Goal: Task Accomplishment & Management: Manage account settings

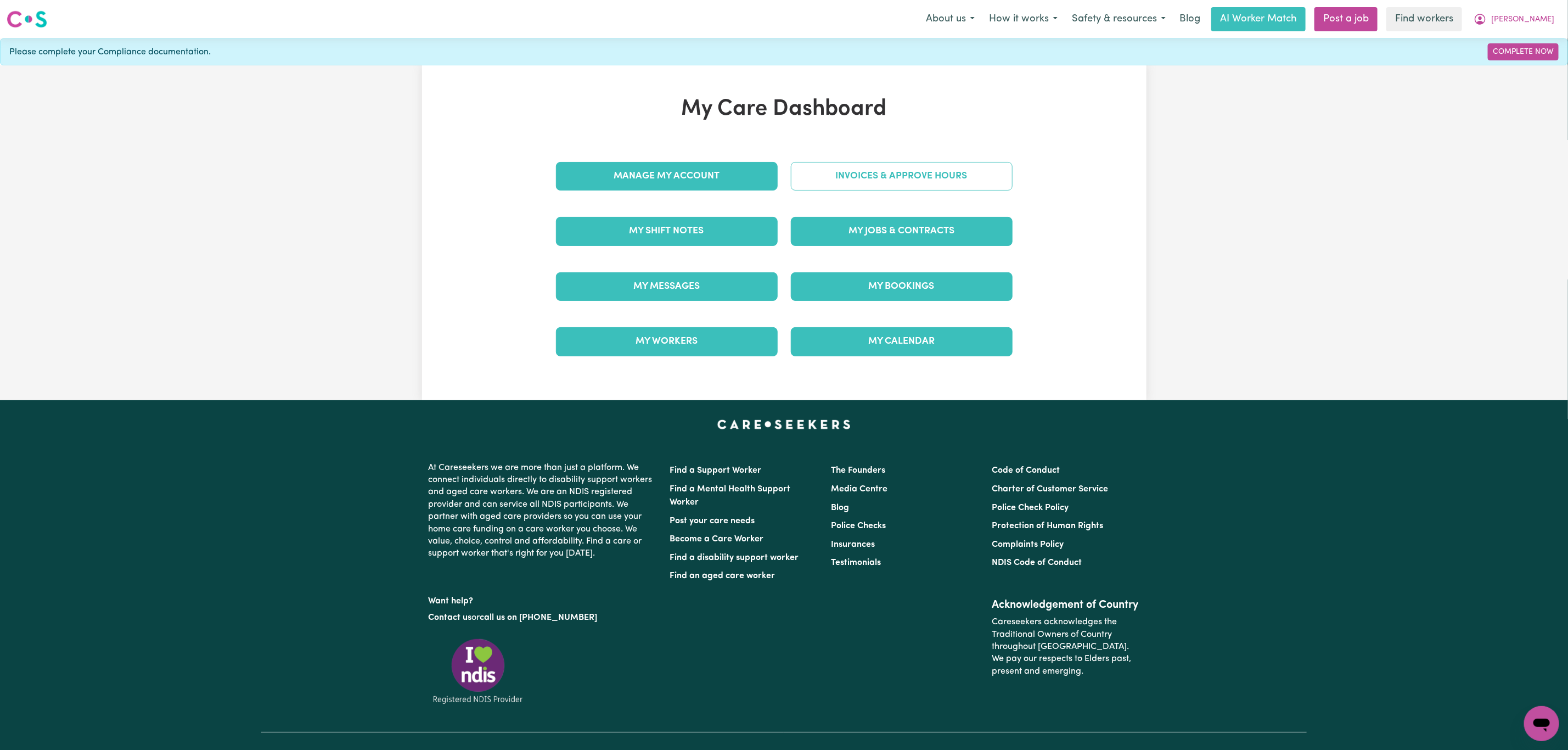
click at [891, 177] on link "Invoices & Approve Hours" at bounding box center [901, 176] width 222 height 29
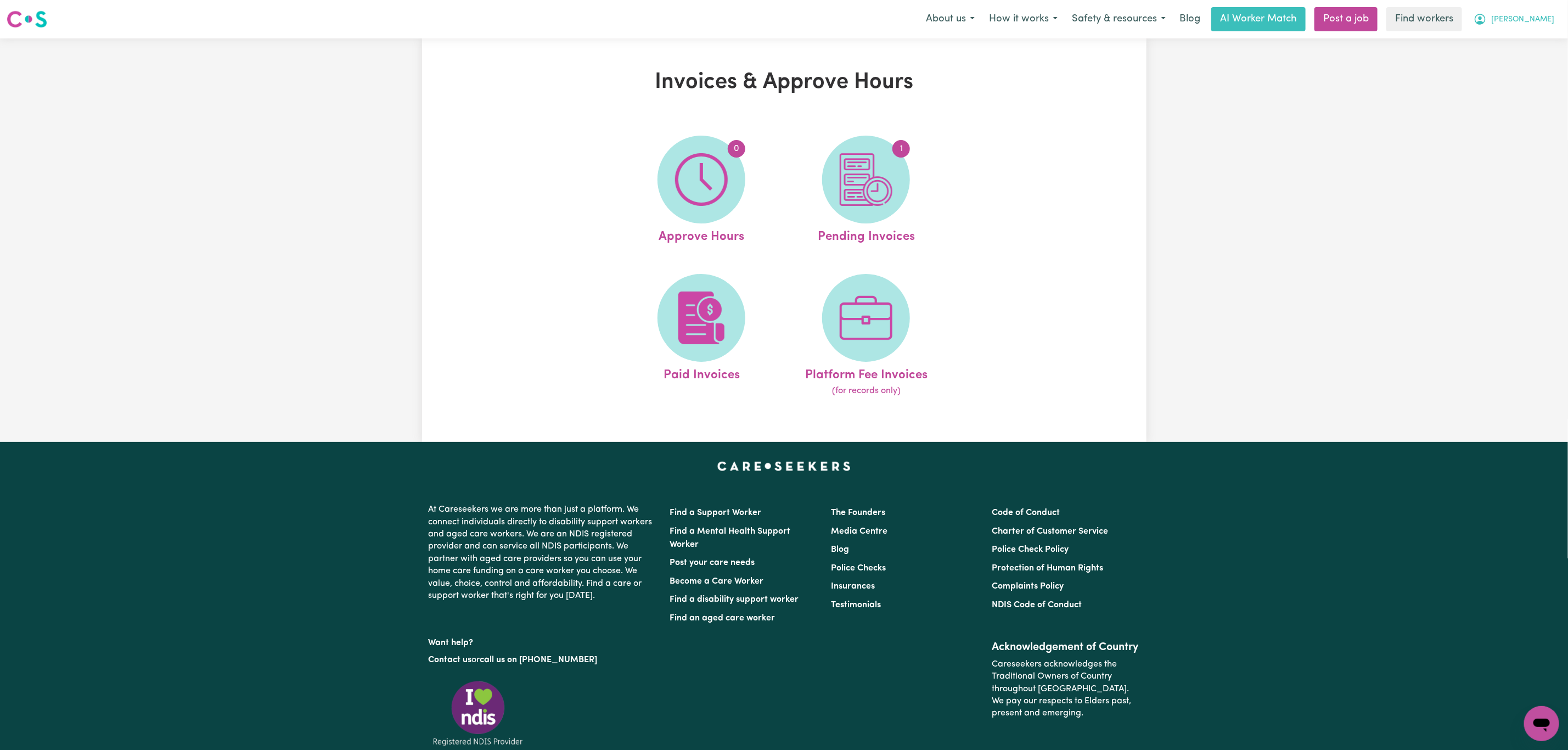
click at [1487, 15] on icon "My Account" at bounding box center [1480, 19] width 13 height 13
click at [1513, 47] on link "My Dashboard" at bounding box center [1517, 43] width 86 height 21
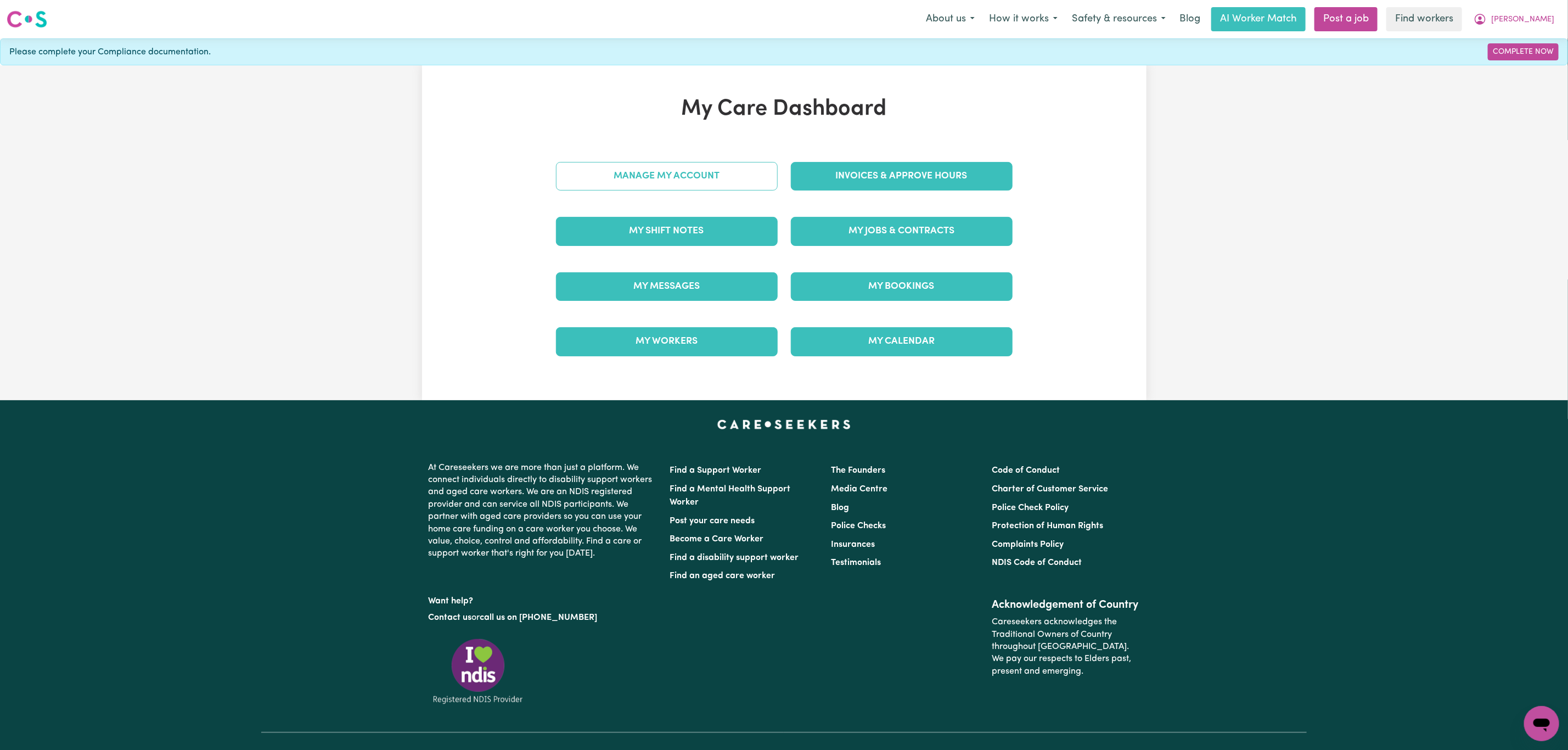
click at [671, 171] on link "Manage My Account" at bounding box center [667, 176] width 222 height 29
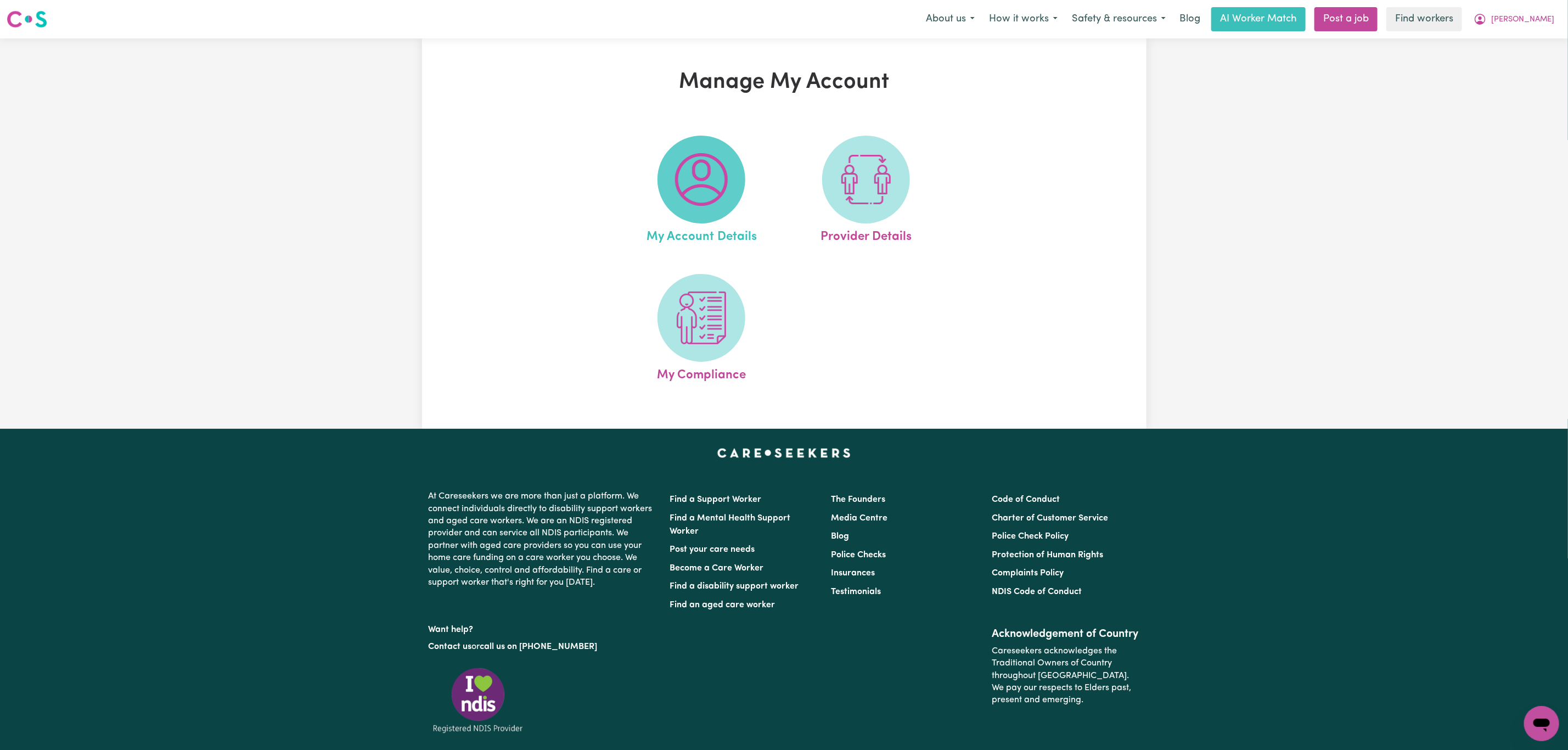
click at [685, 178] on img at bounding box center [701, 180] width 53 height 53
select select "other"
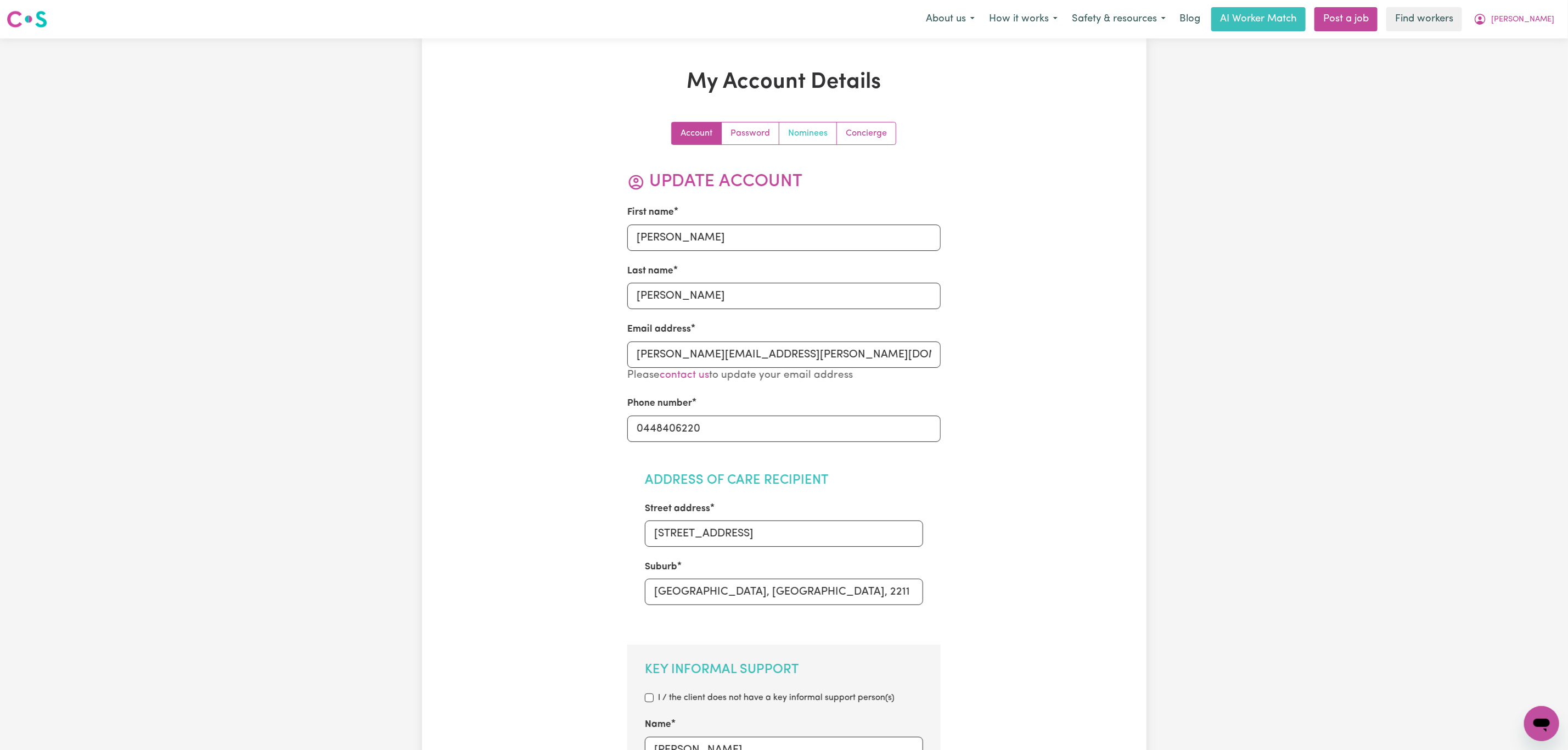
click at [817, 132] on link "Nominees" at bounding box center [808, 133] width 58 height 22
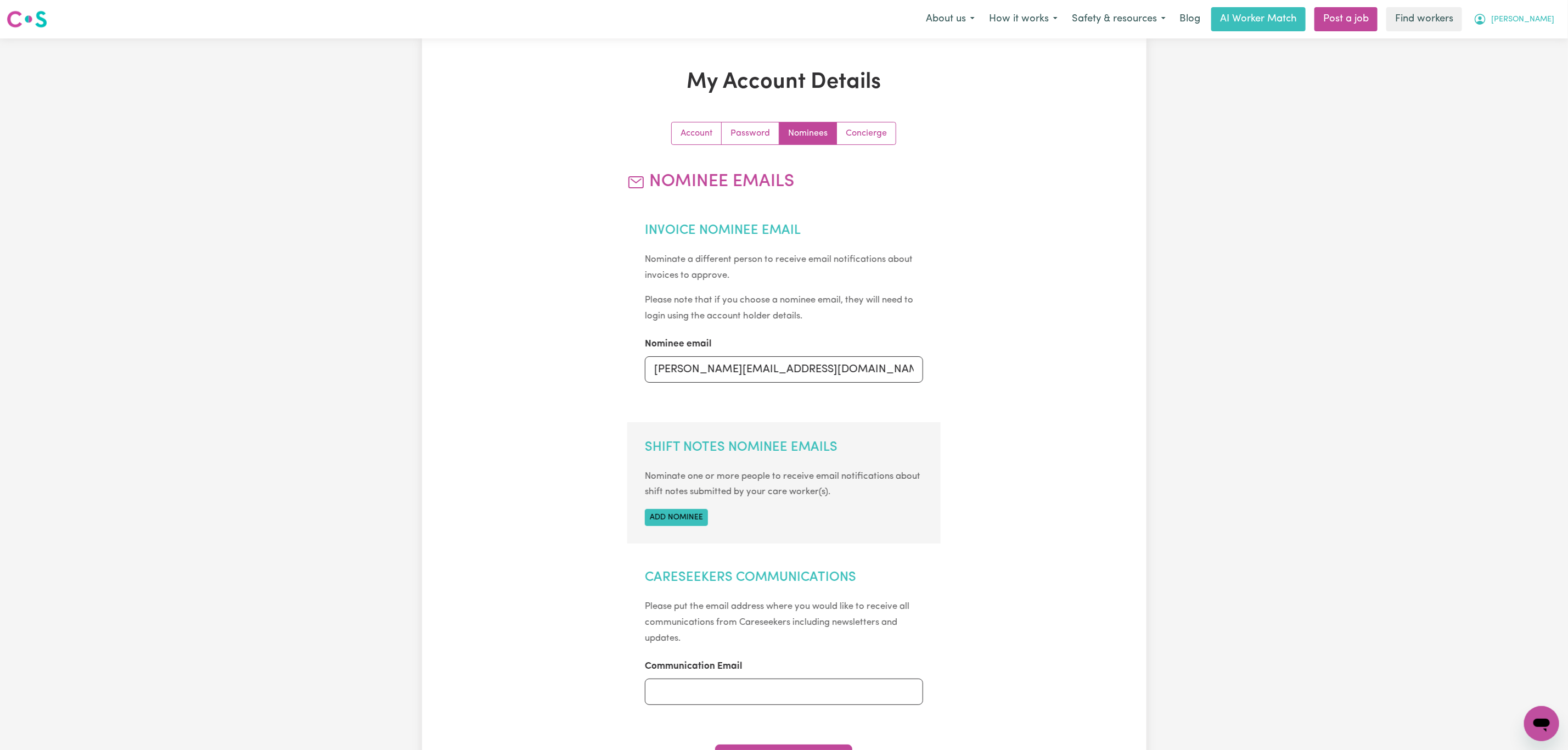
click at [1538, 28] on button "[PERSON_NAME]" at bounding box center [1514, 19] width 95 height 23
click at [1536, 48] on link "My Dashboard" at bounding box center [1517, 43] width 86 height 21
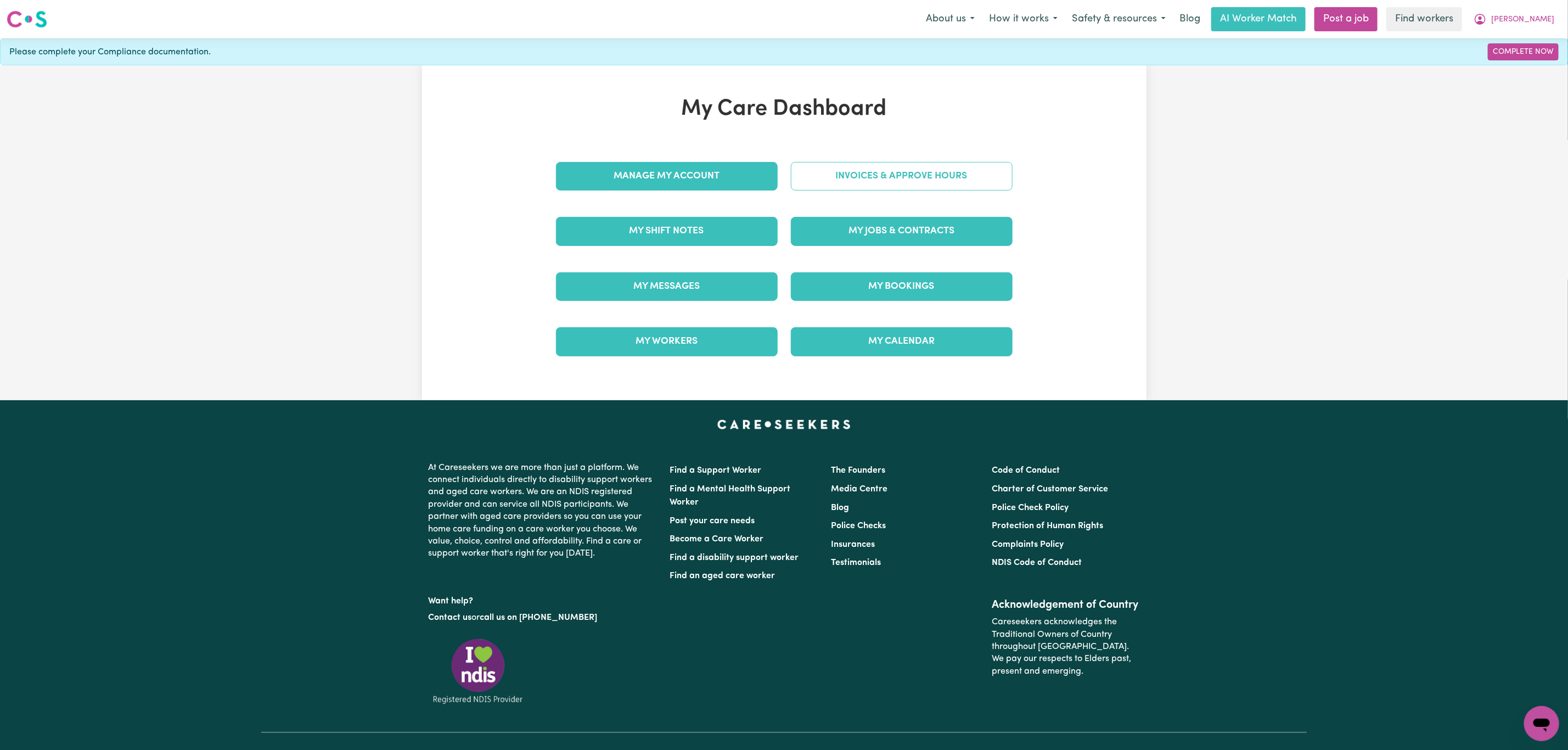
click at [867, 181] on link "Invoices & Approve Hours" at bounding box center [901, 176] width 222 height 29
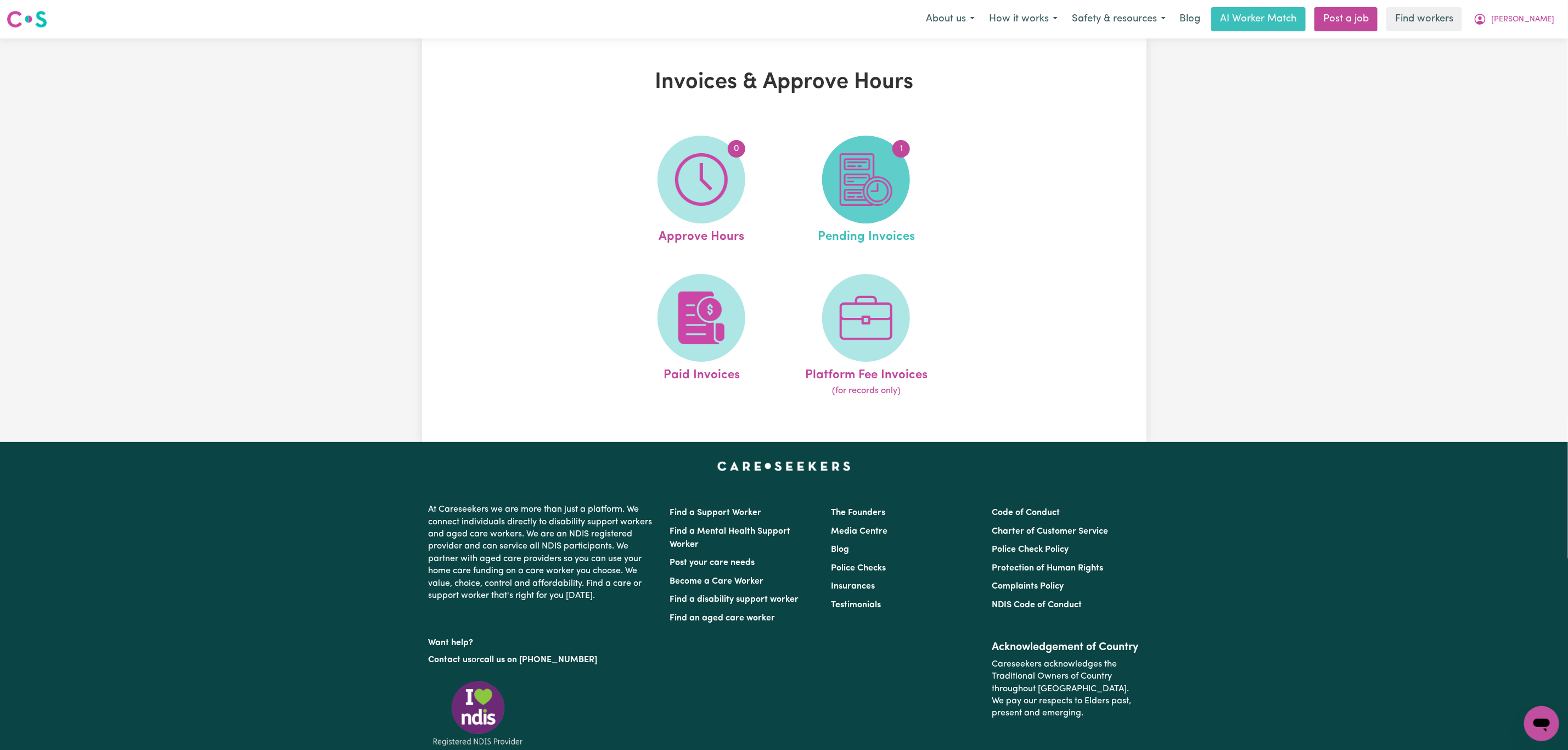
click at [878, 178] on img at bounding box center [866, 180] width 53 height 53
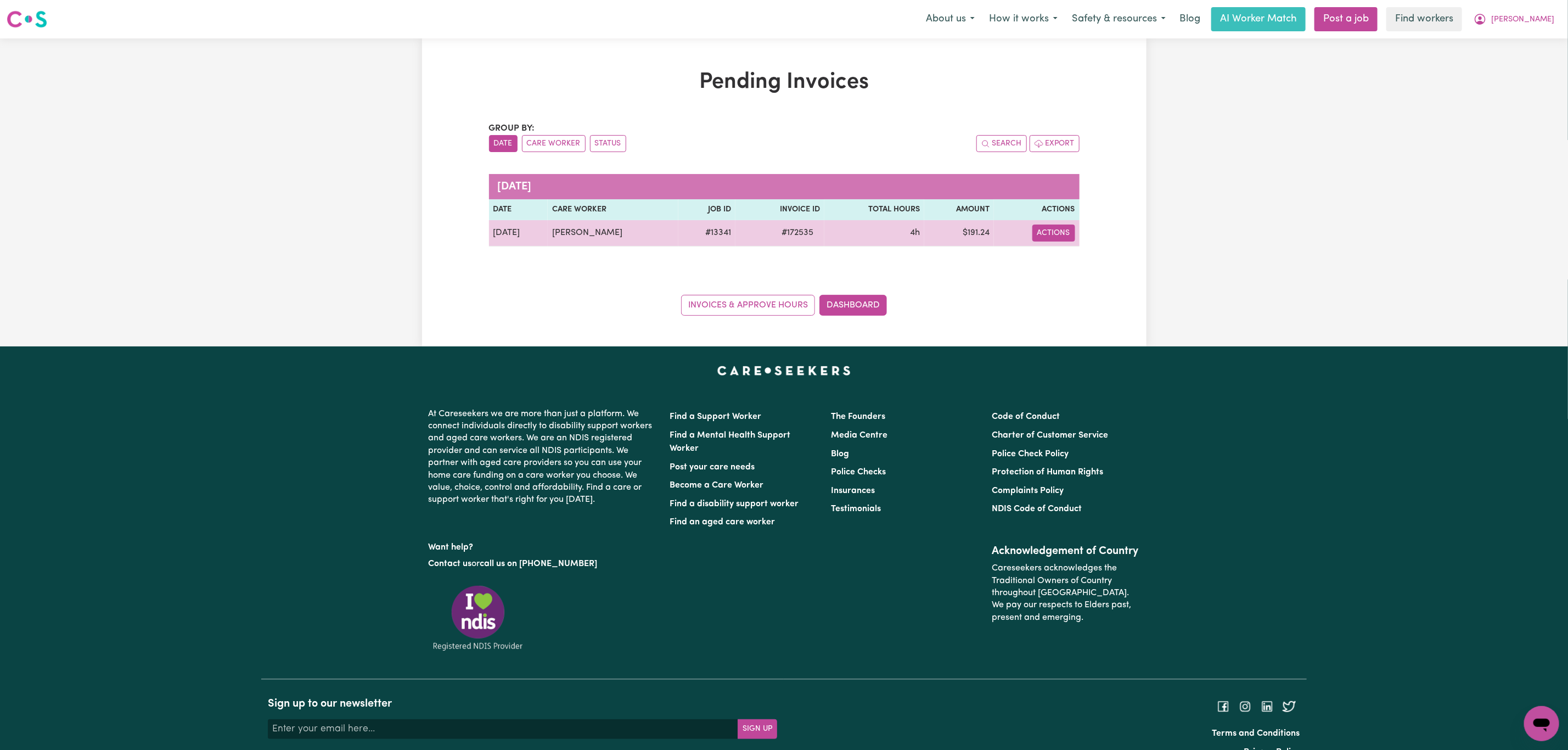
click at [1052, 237] on button "Actions" at bounding box center [1054, 233] width 43 height 17
click at [1070, 259] on link "Download Invoice" at bounding box center [1087, 259] width 100 height 22
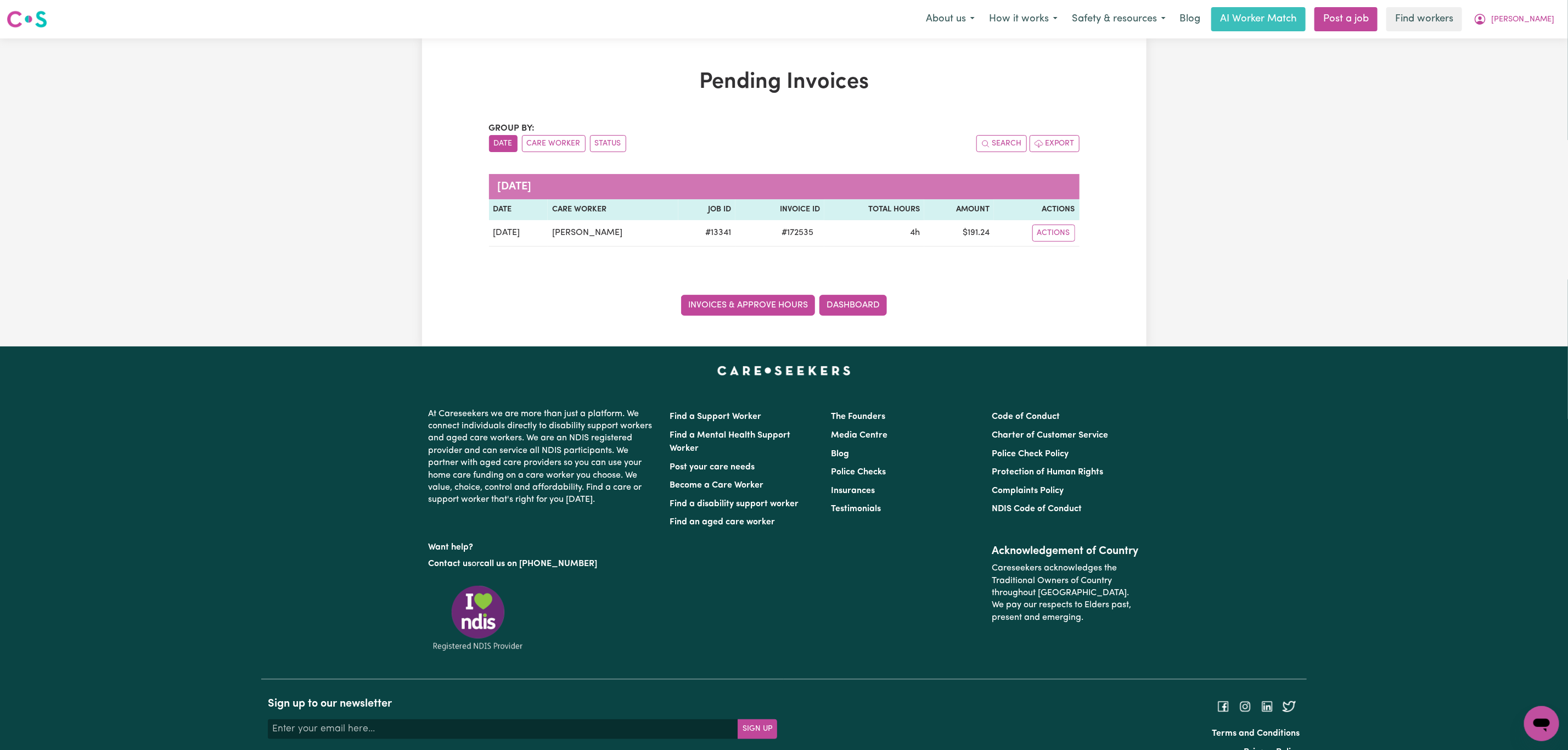
click at [748, 308] on link "Invoices & Approve Hours" at bounding box center [748, 305] width 134 height 21
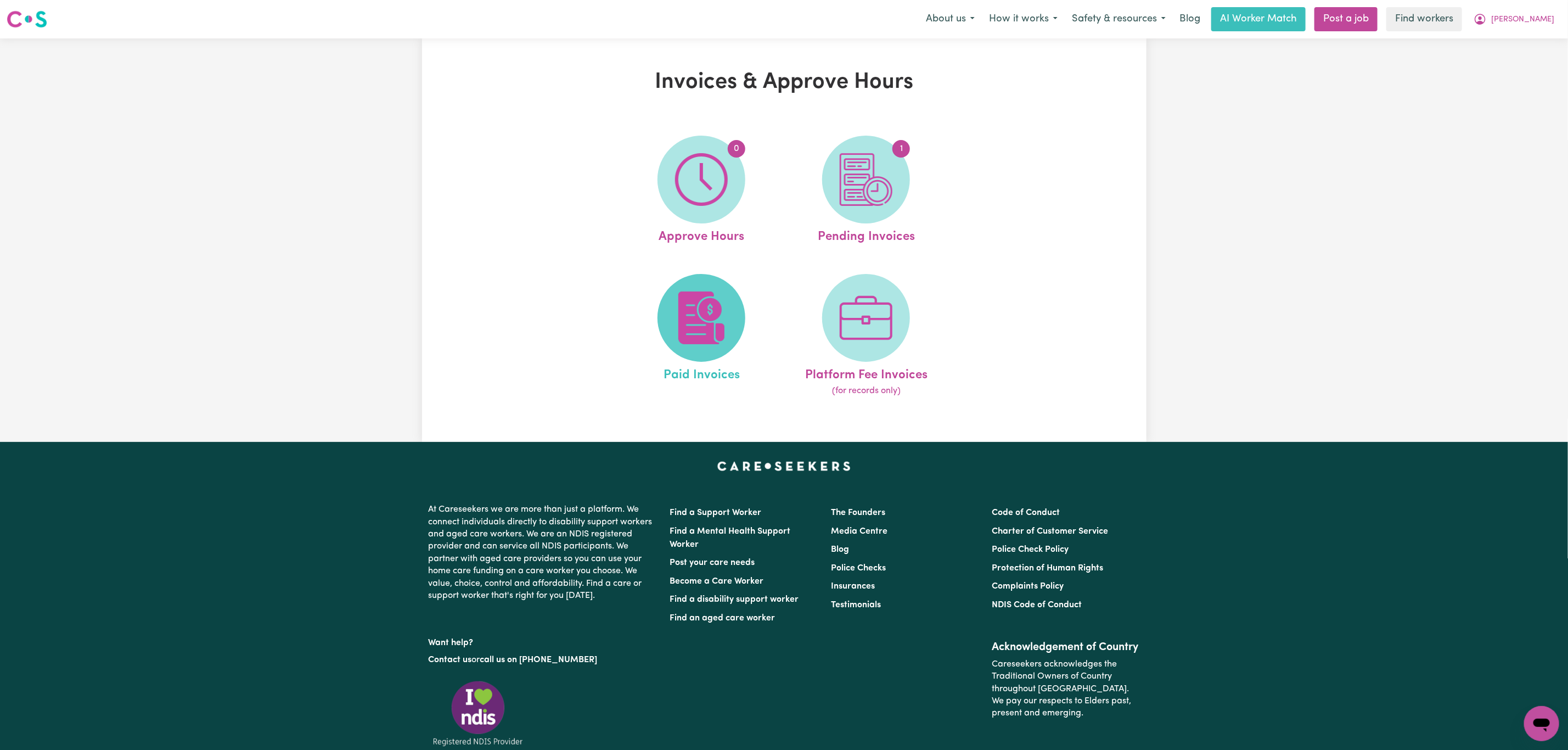
click at [695, 315] on img at bounding box center [701, 318] width 53 height 53
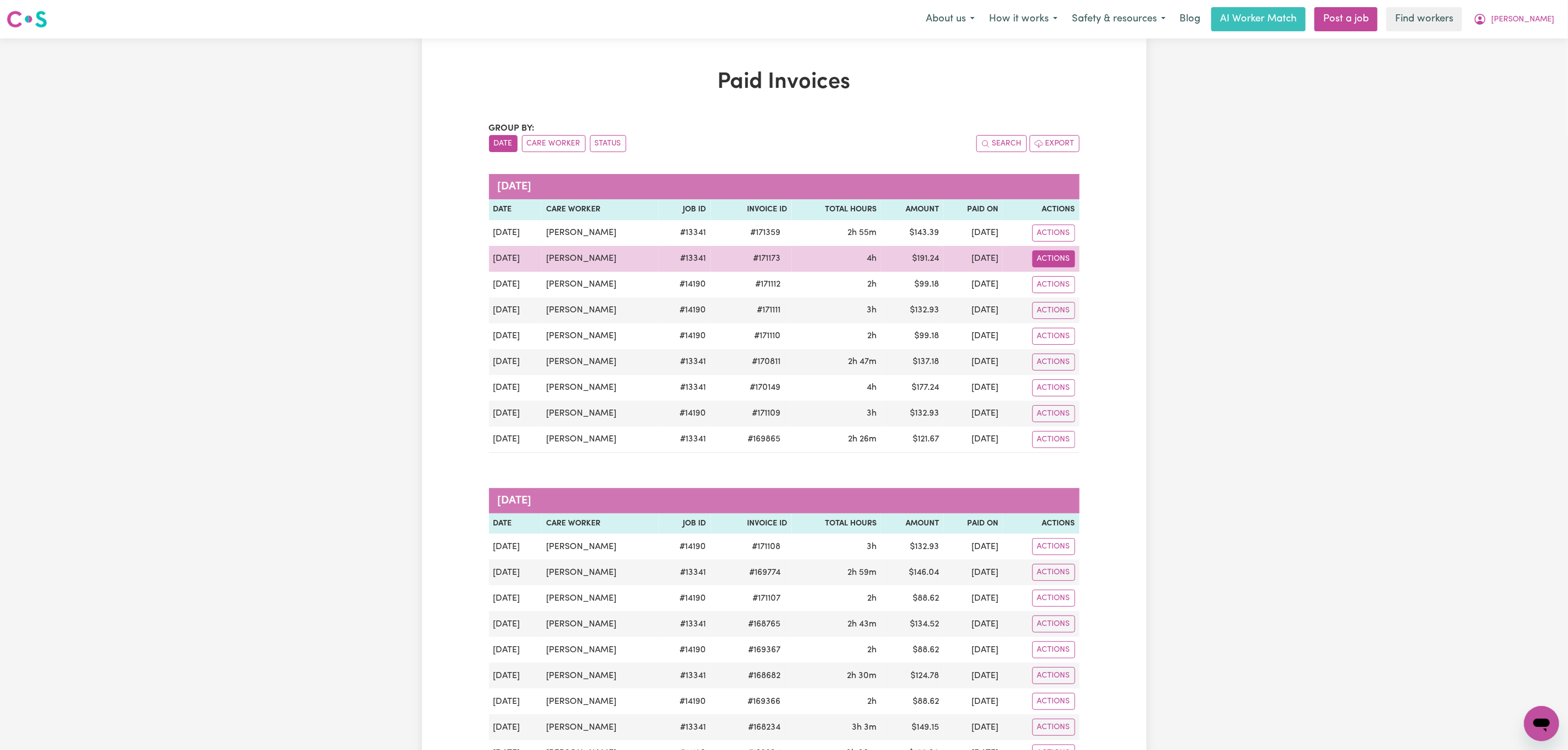
click at [1057, 259] on button "Actions" at bounding box center [1054, 259] width 43 height 17
click at [1079, 285] on link "Download Invoice" at bounding box center [1100, 285] width 155 height 22
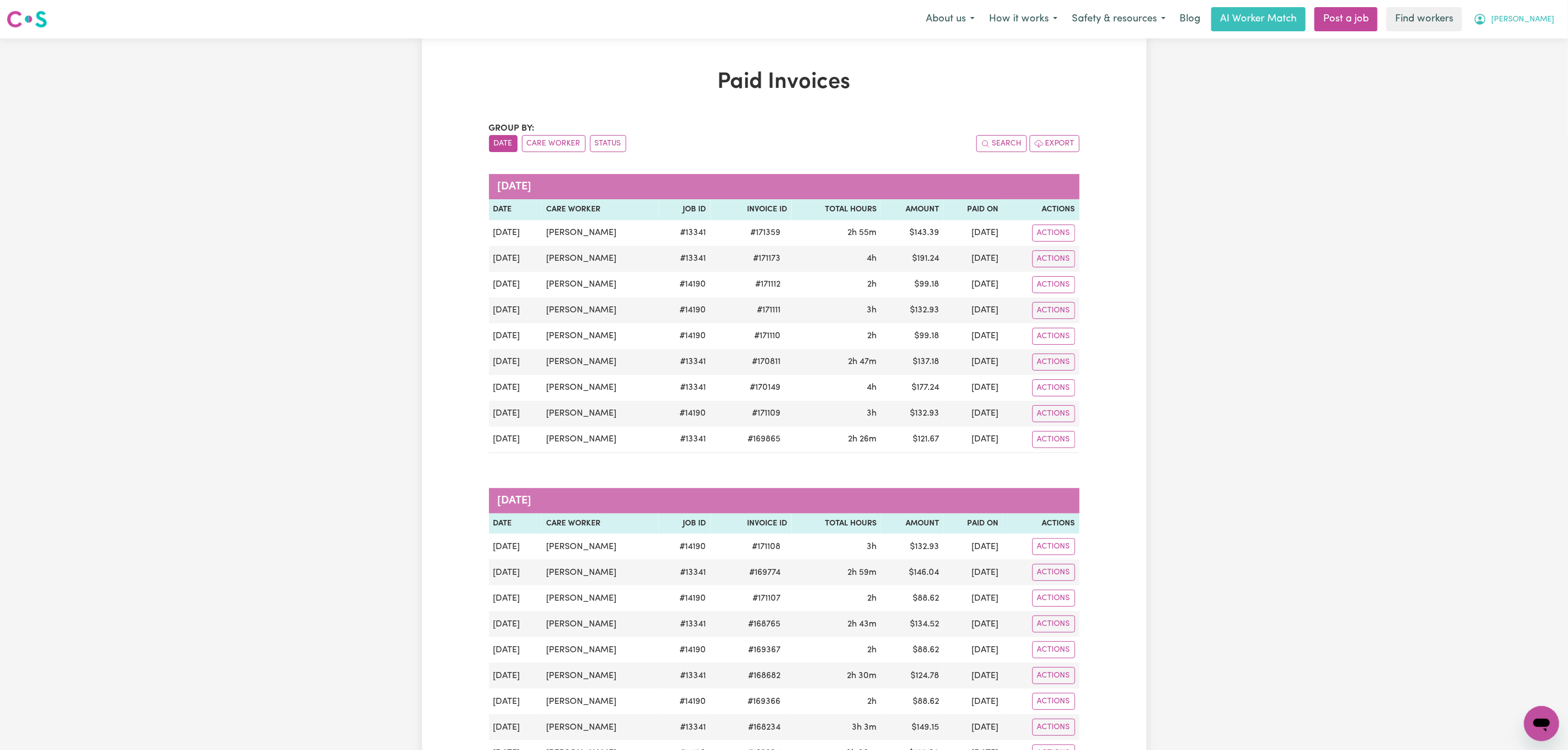
drag, startPoint x: 1559, startPoint y: 19, endPoint x: 1546, endPoint y: 27, distance: 15.3
click at [1559, 19] on button "[PERSON_NAME]" at bounding box center [1514, 19] width 95 height 23
click at [1514, 43] on link "My Dashboard" at bounding box center [1517, 43] width 86 height 21
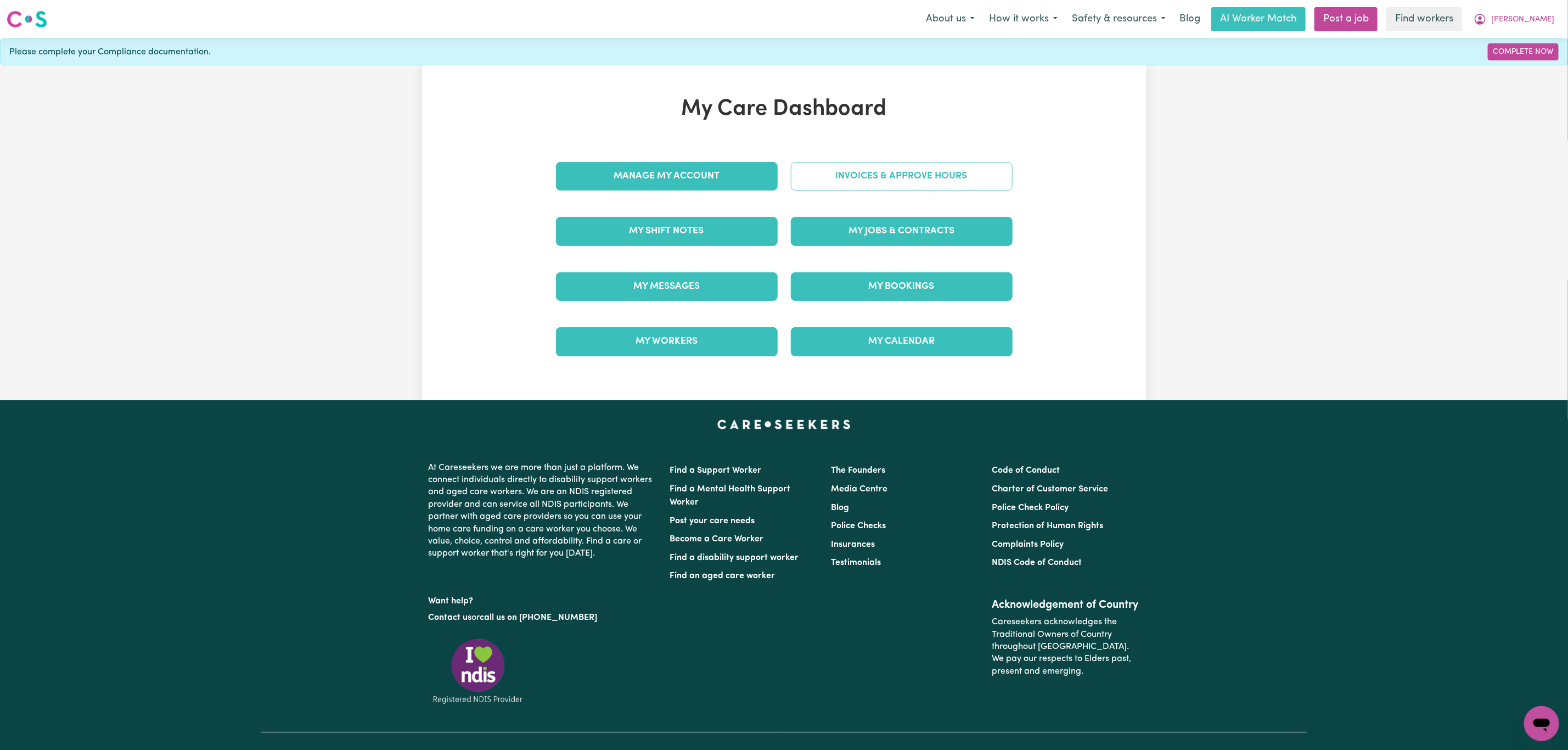
click at [847, 180] on link "Invoices & Approve Hours" at bounding box center [901, 176] width 222 height 29
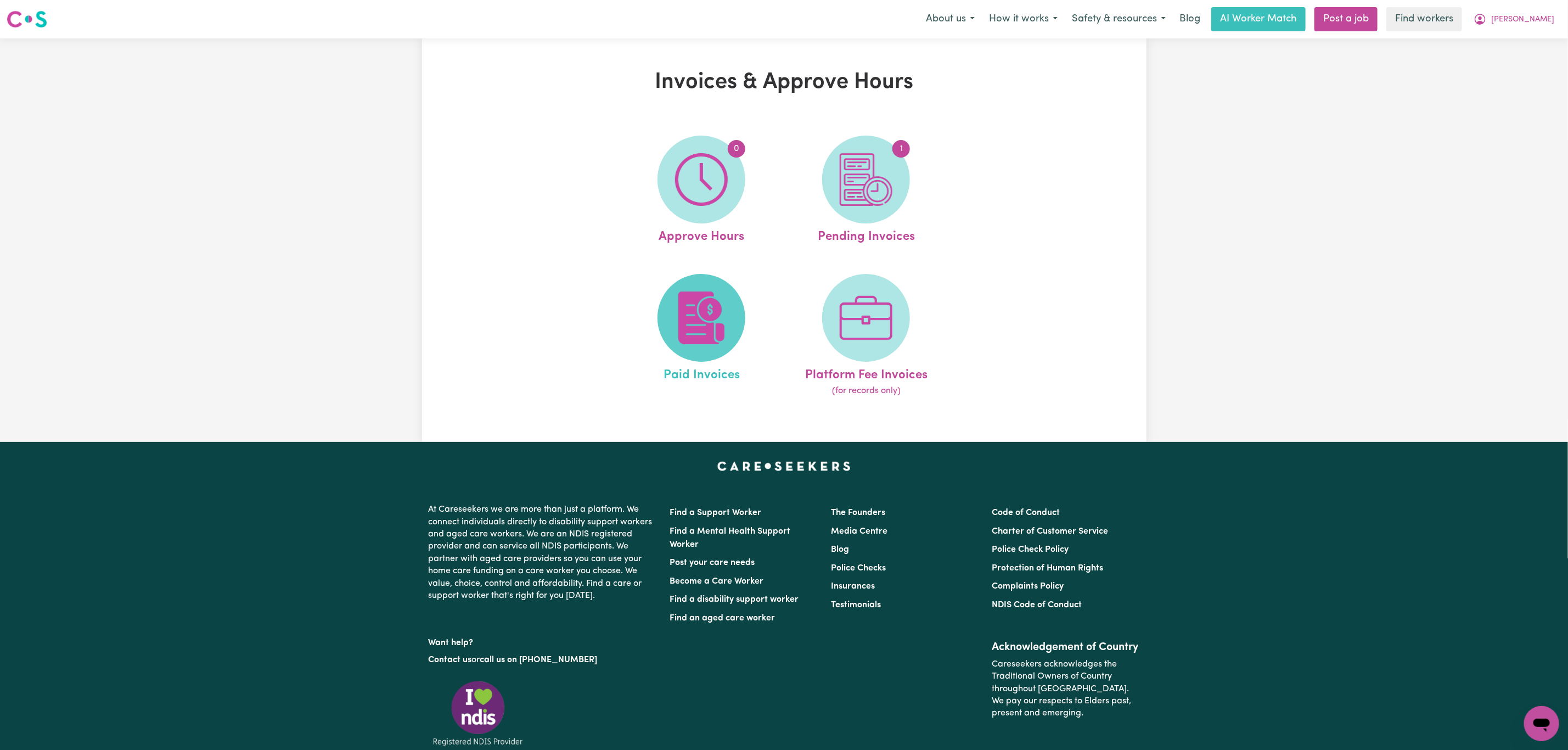
click at [700, 320] on img at bounding box center [701, 318] width 53 height 53
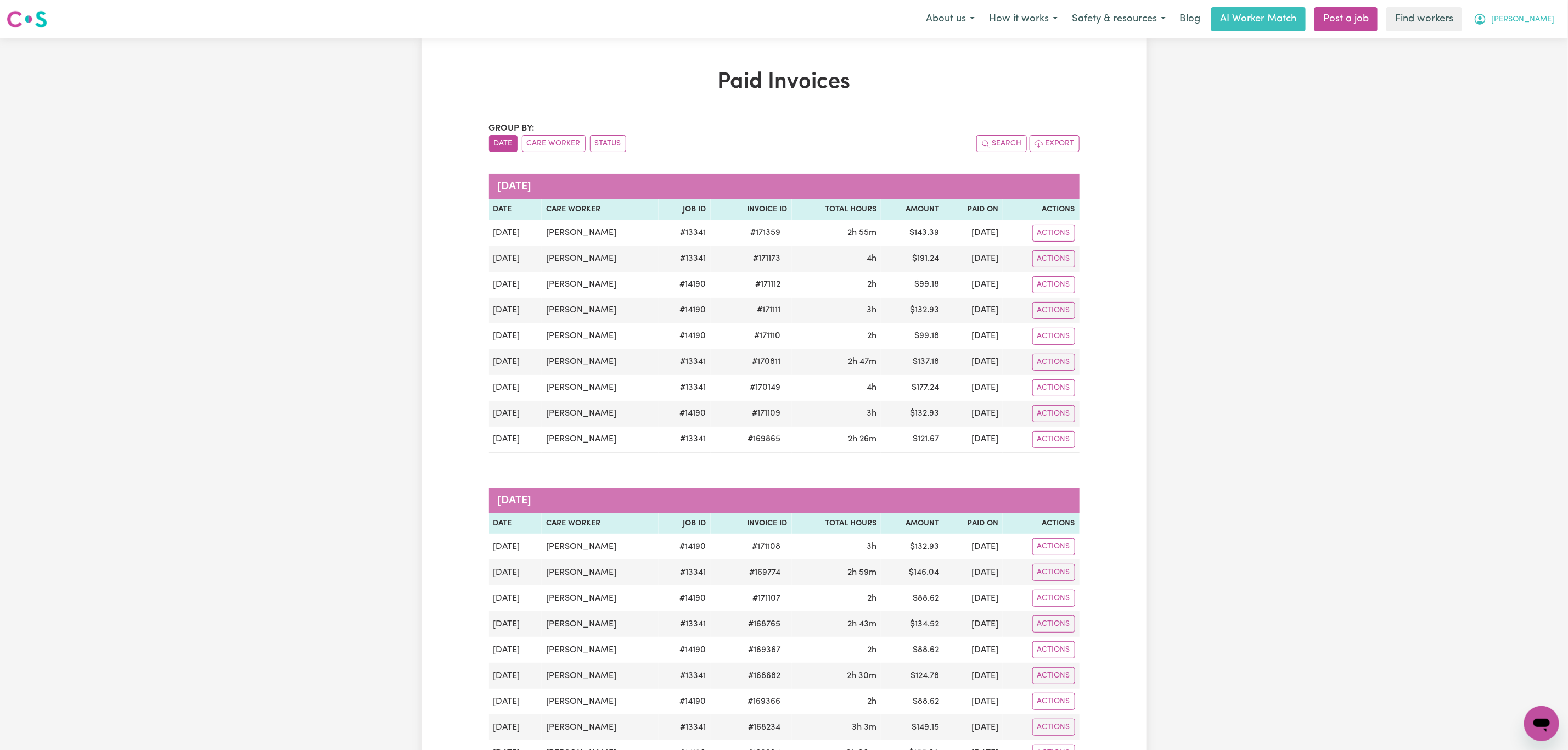
click at [1540, 19] on span "[PERSON_NAME]" at bounding box center [1523, 20] width 63 height 12
click at [1539, 44] on link "My Dashboard" at bounding box center [1517, 43] width 86 height 21
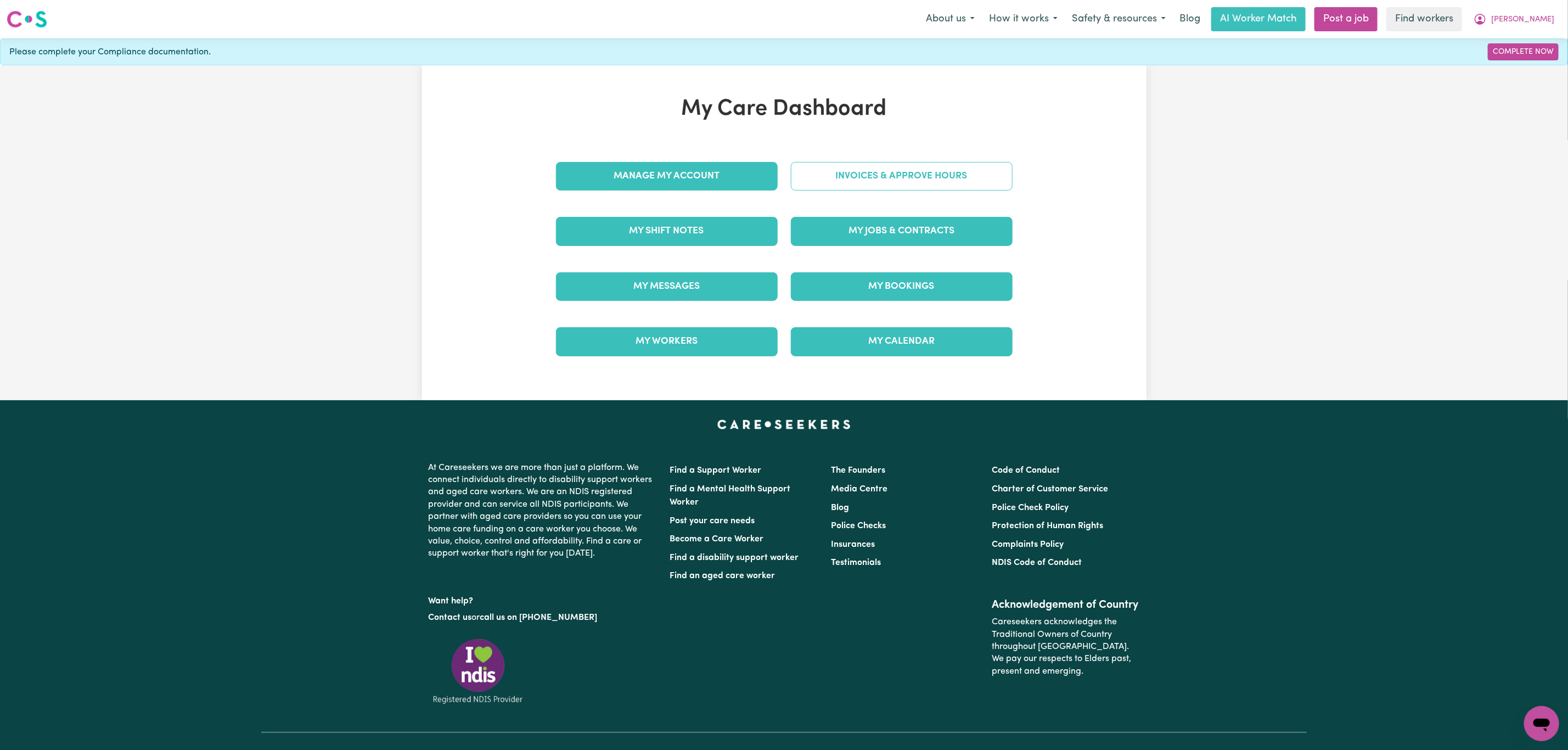
click at [903, 180] on link "Invoices & Approve Hours" at bounding box center [901, 176] width 222 height 29
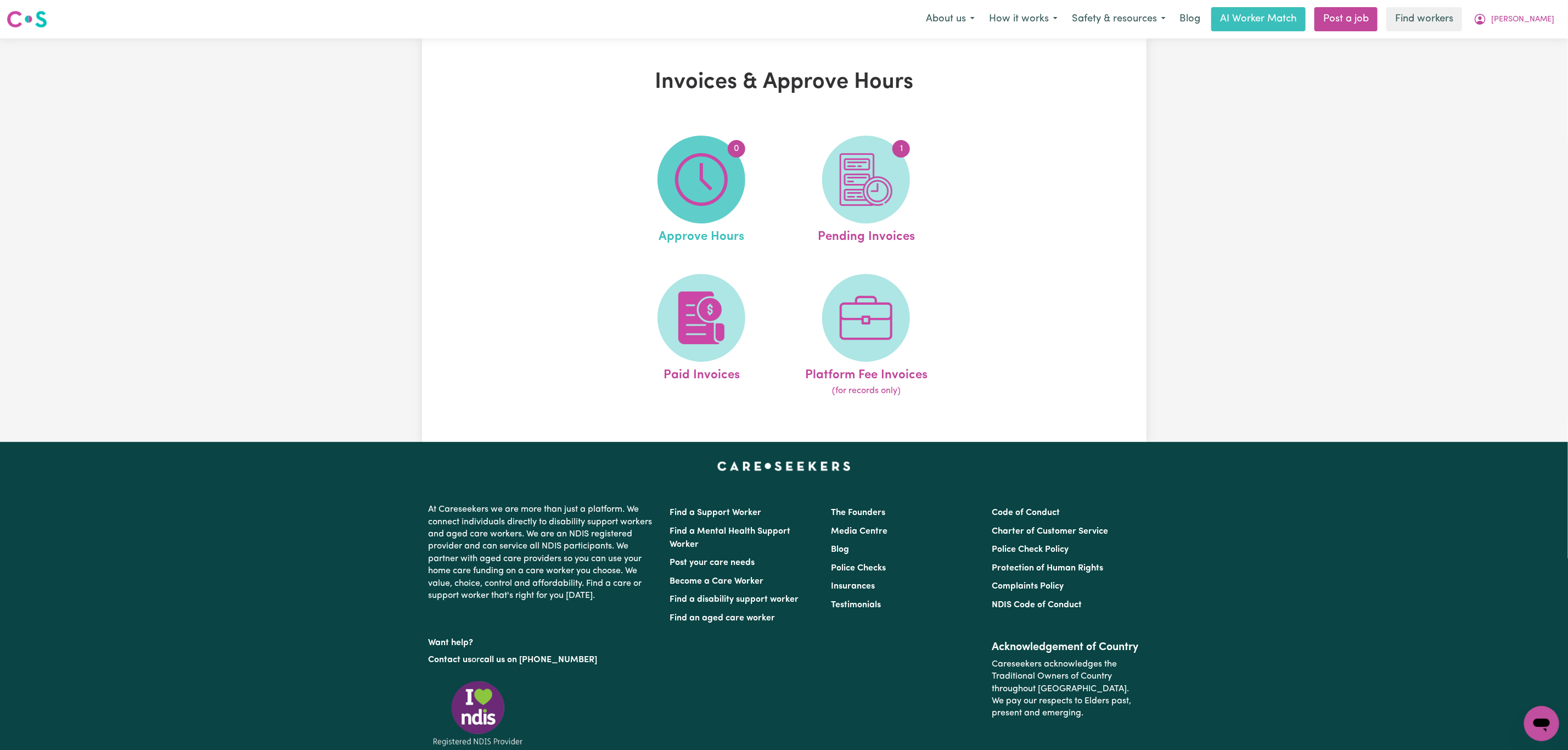
click at [730, 188] on span "0" at bounding box center [701, 180] width 88 height 88
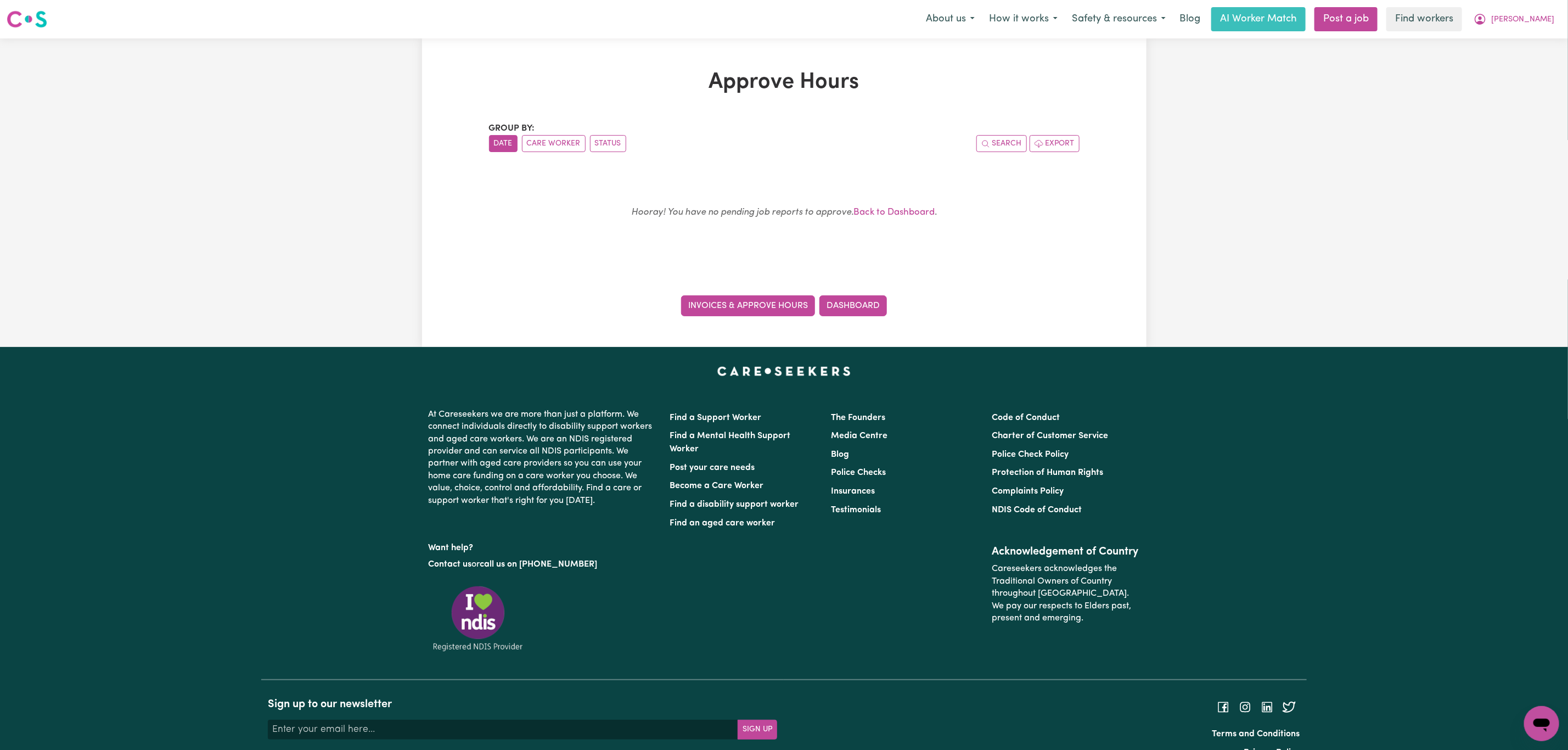
click at [740, 308] on link "Invoices & Approve Hours" at bounding box center [748, 306] width 134 height 21
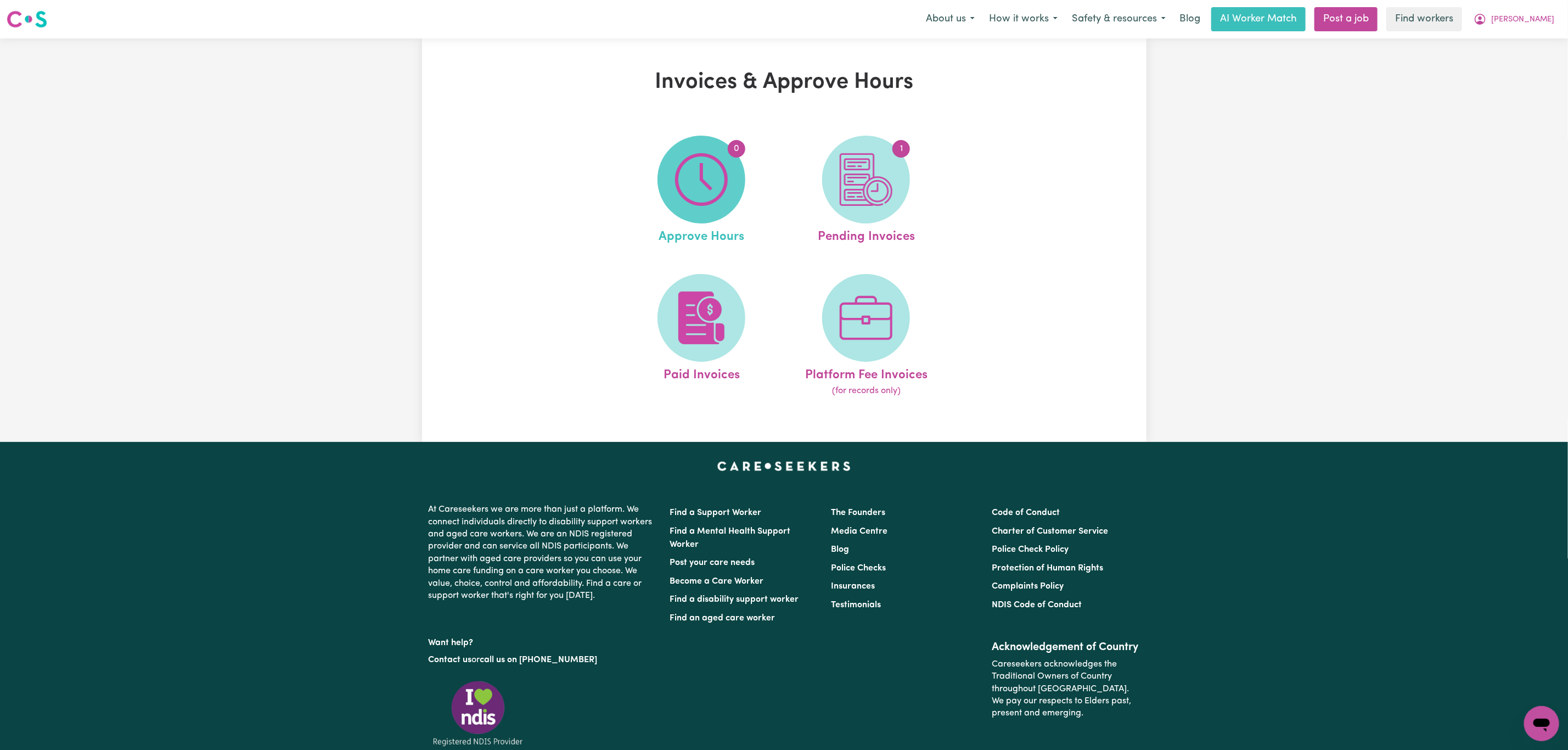
click at [717, 180] on img at bounding box center [701, 180] width 53 height 53
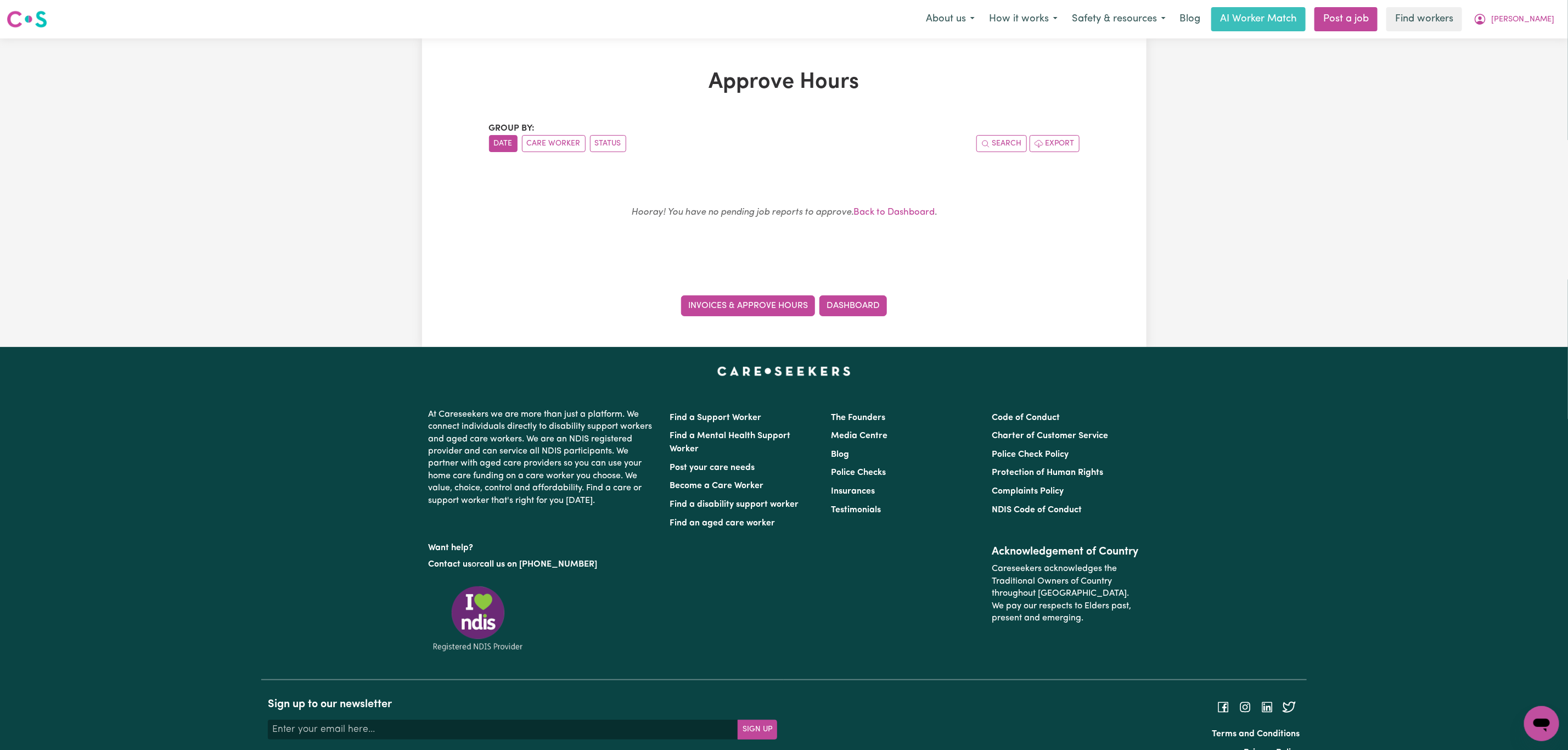
click at [771, 300] on link "Invoices & Approve Hours" at bounding box center [748, 306] width 134 height 21
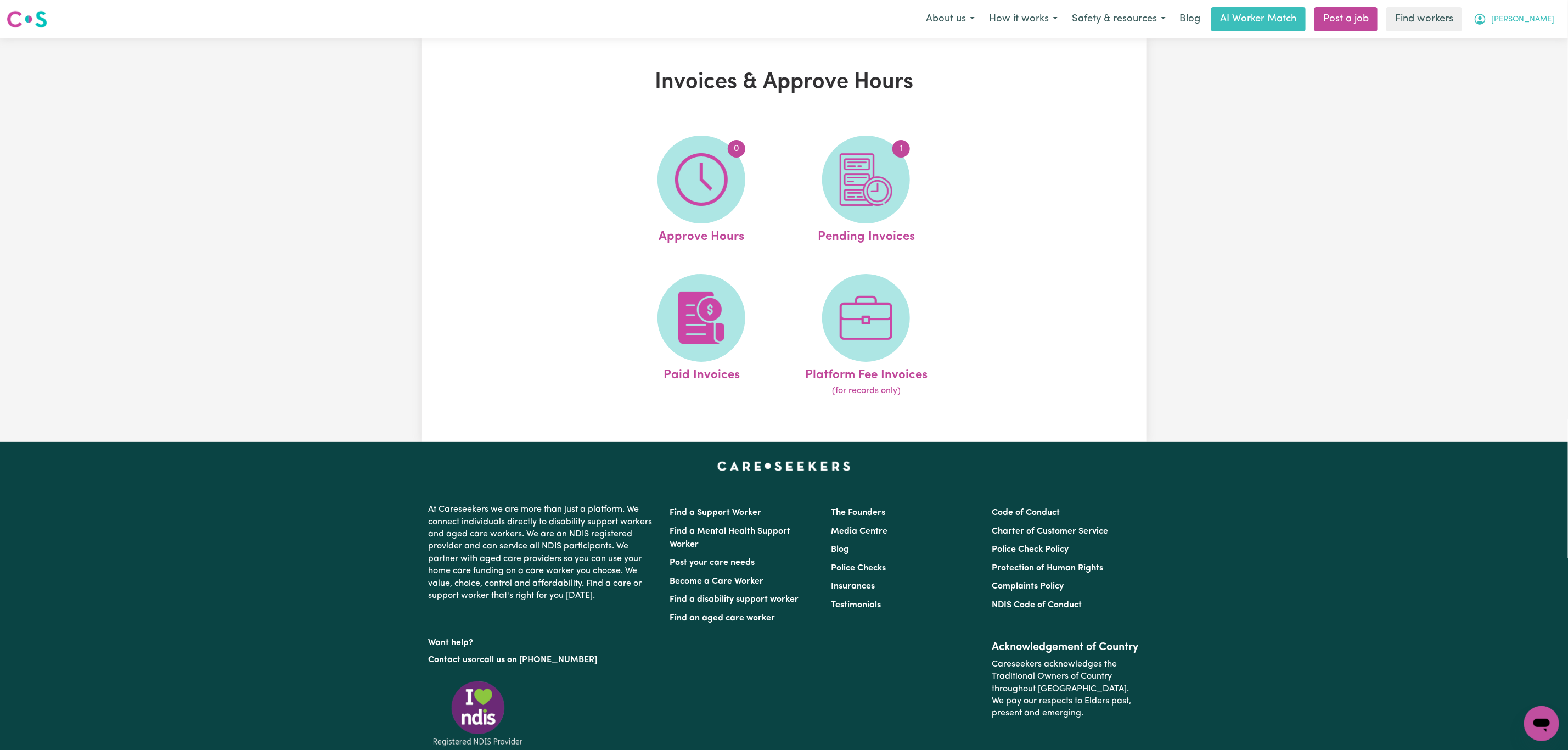
click at [1540, 16] on span "[PERSON_NAME]" at bounding box center [1523, 20] width 63 height 12
click at [1515, 44] on link "My Dashboard" at bounding box center [1517, 43] width 86 height 21
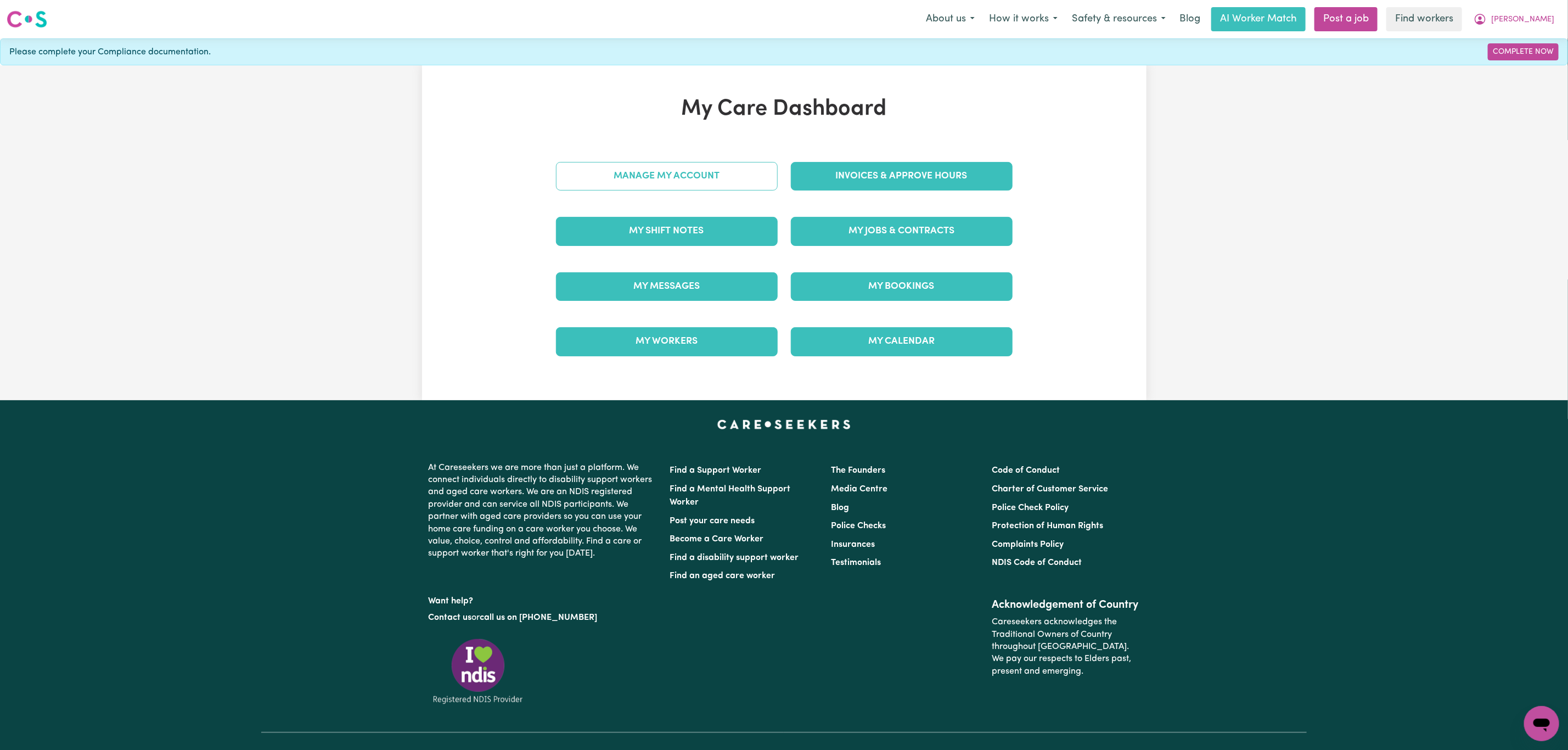
click at [654, 180] on link "Manage My Account" at bounding box center [667, 176] width 222 height 29
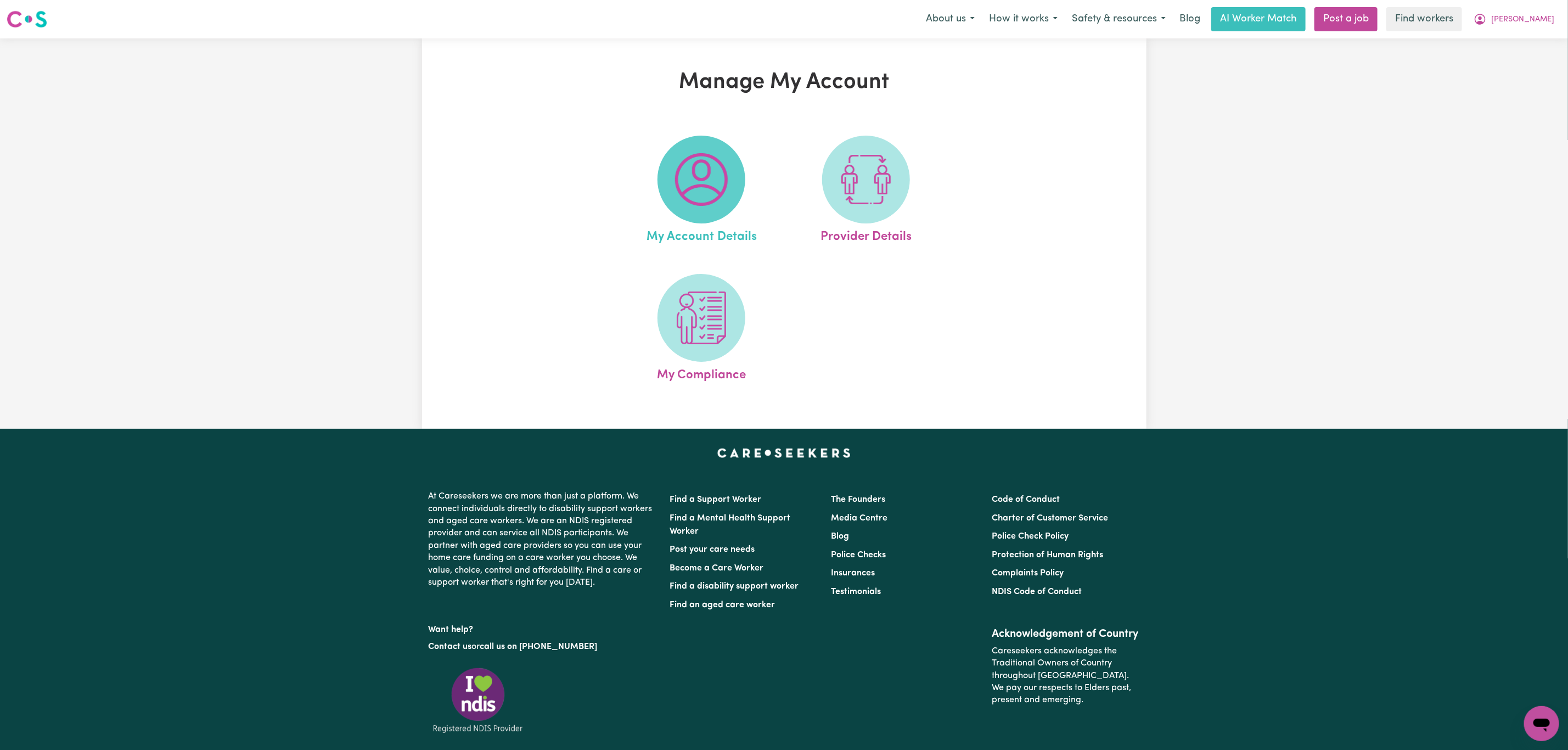
click at [698, 195] on img at bounding box center [701, 180] width 53 height 53
select select "other"
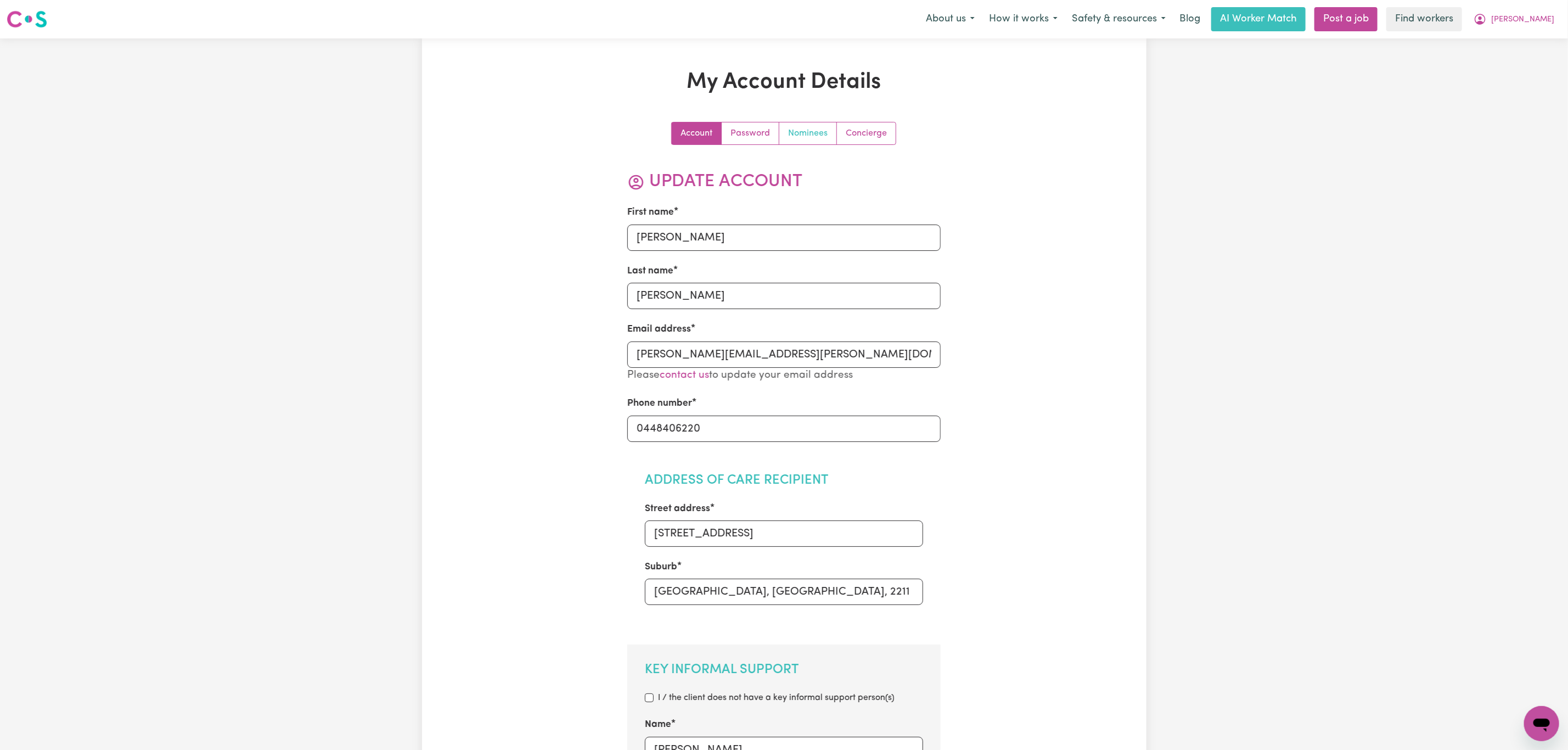
drag, startPoint x: 806, startPoint y: 131, endPoint x: 814, endPoint y: 159, distance: 29.1
click at [806, 133] on link "Nominees" at bounding box center [808, 133] width 58 height 22
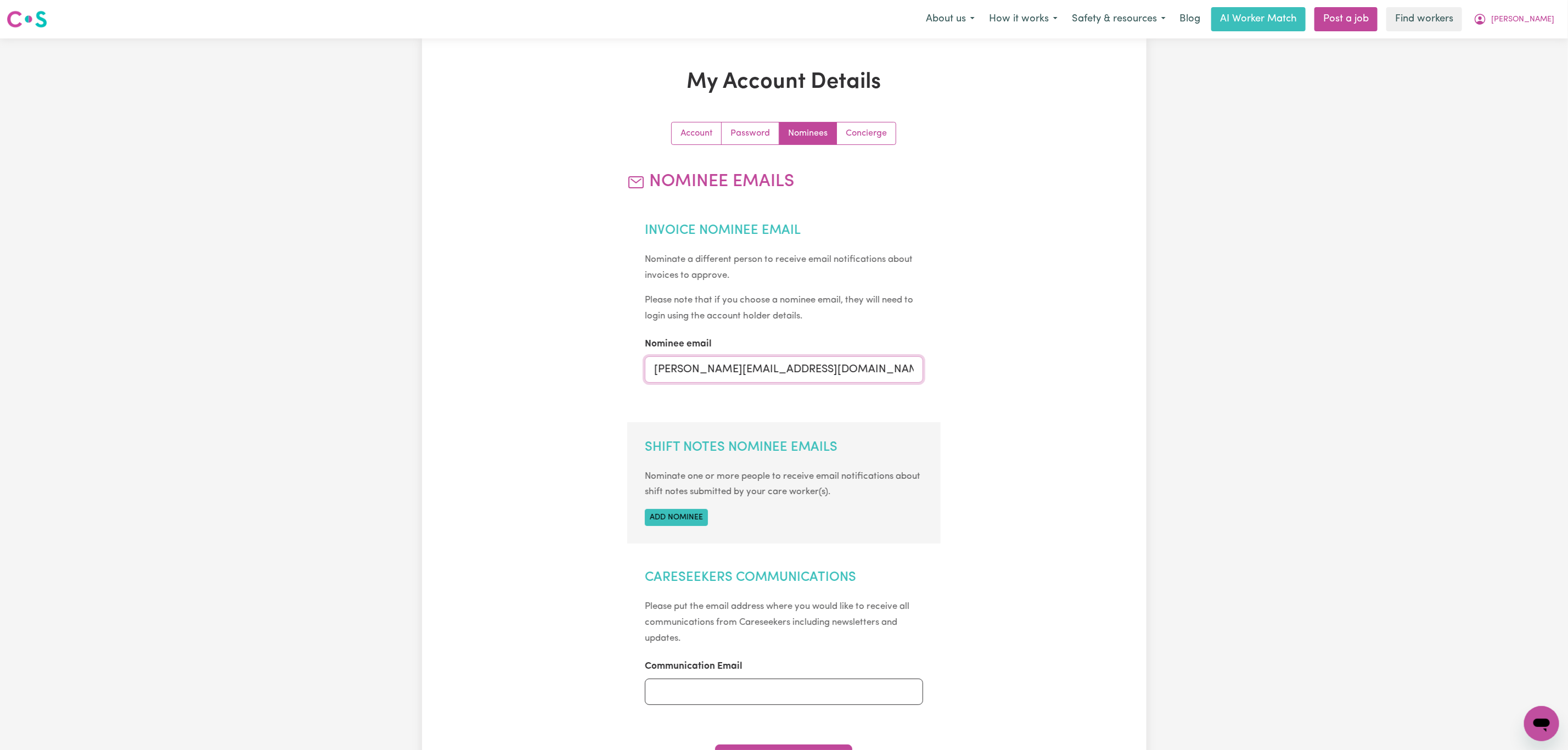
drag, startPoint x: 835, startPoint y: 379, endPoint x: 601, endPoint y: 397, distance: 234.7
click at [601, 397] on div "Account Password Nominees Concierge Nominee Emails Invoice Nominee Email Nomina…" at bounding box center [785, 490] width 470 height 737
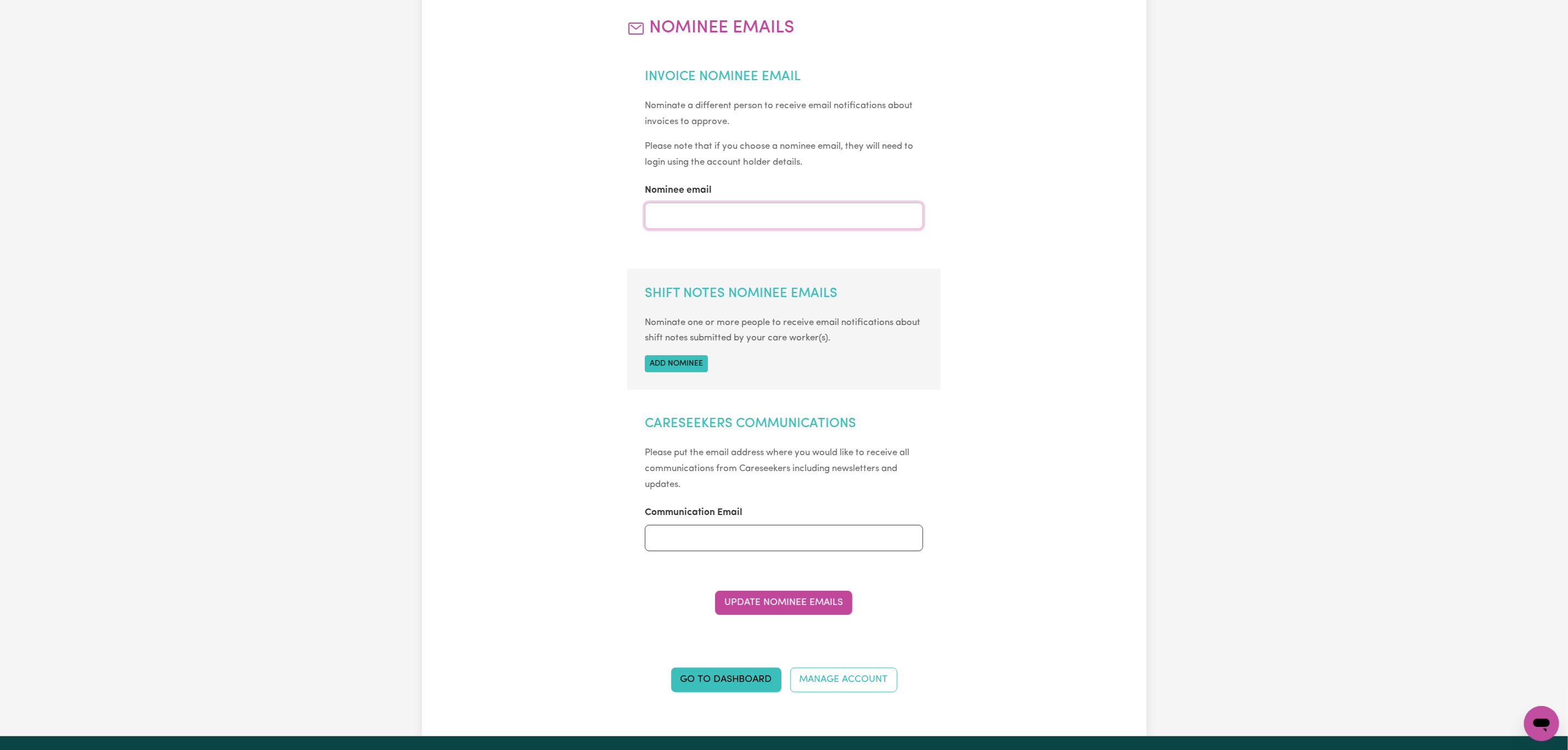
scroll to position [247, 0]
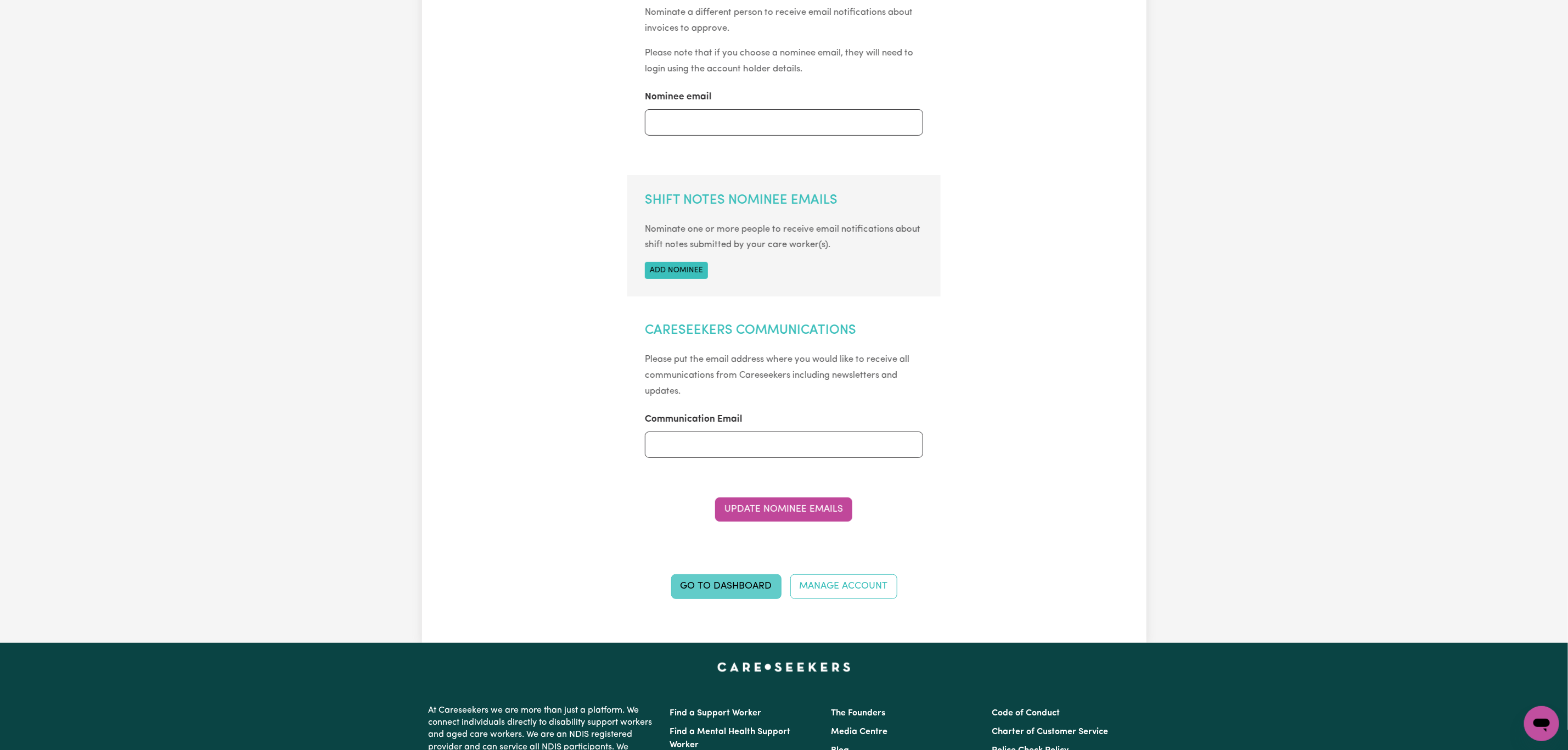
click at [751, 591] on link "Go to Dashboard" at bounding box center [726, 586] width 110 height 24
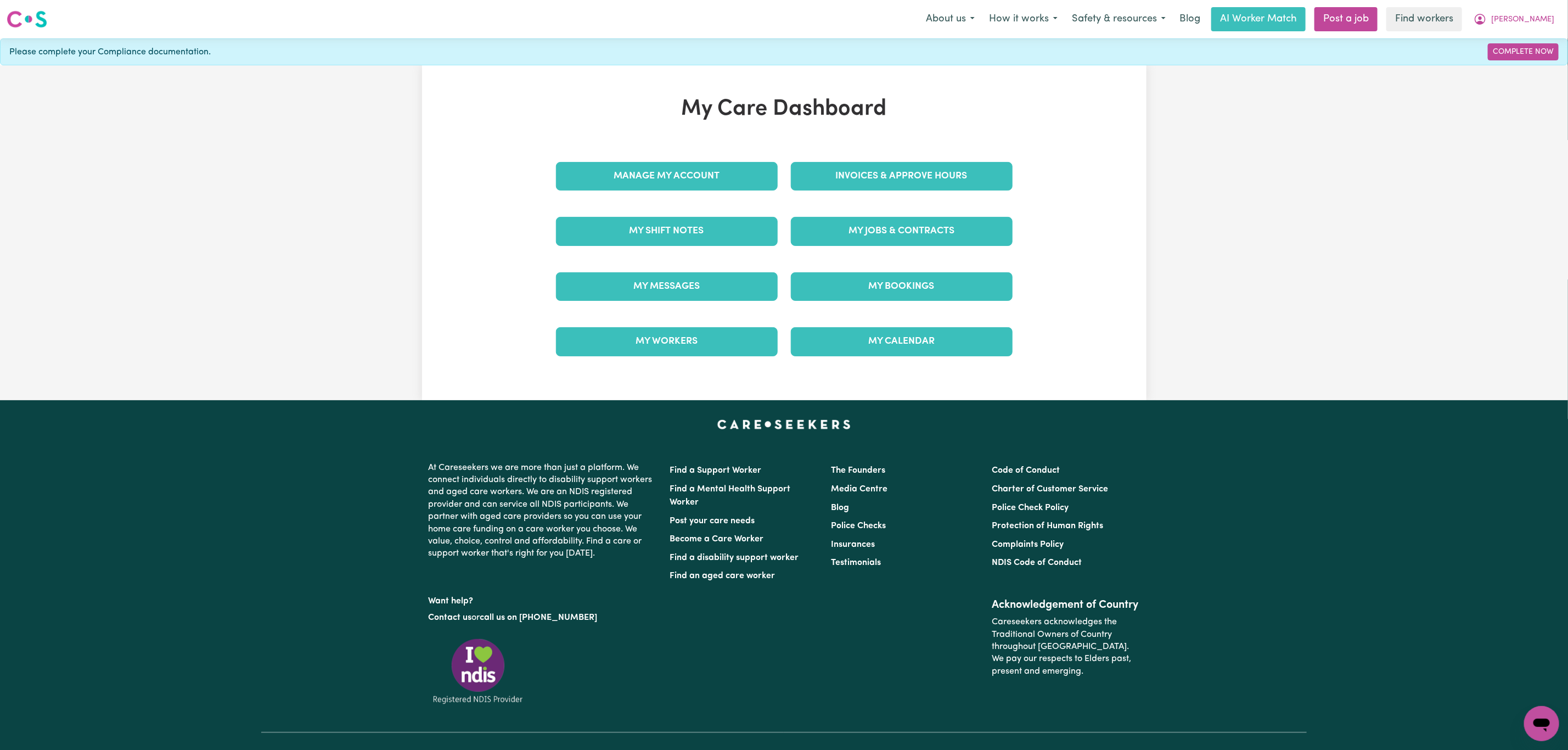
drag, startPoint x: 914, startPoint y: 194, endPoint x: 915, endPoint y: 200, distance: 6.1
click at [915, 200] on div "Invoices & Approve Hours" at bounding box center [901, 176] width 235 height 55
click at [909, 180] on link "Invoices & Approve Hours" at bounding box center [901, 176] width 222 height 29
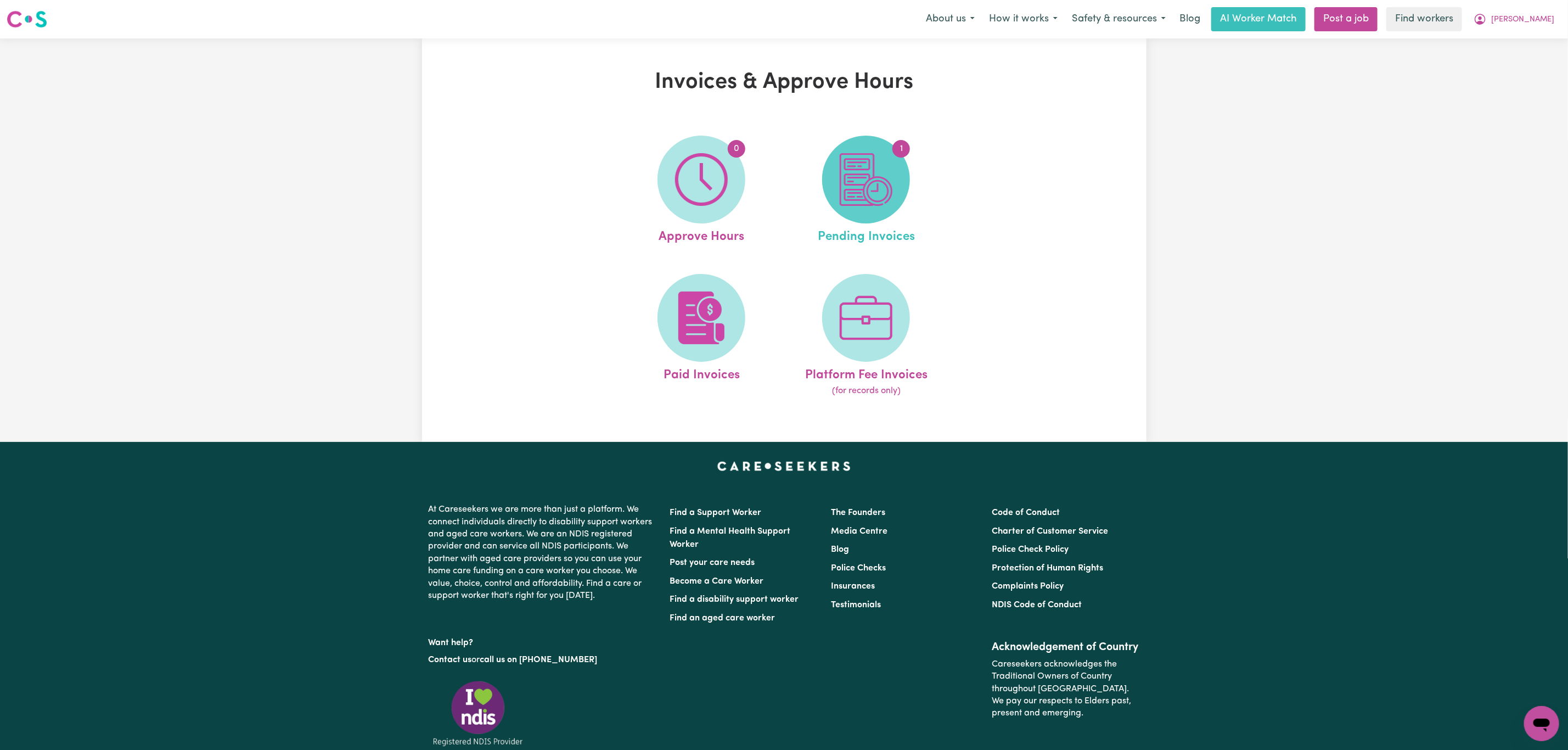
click at [877, 188] on img at bounding box center [866, 180] width 53 height 53
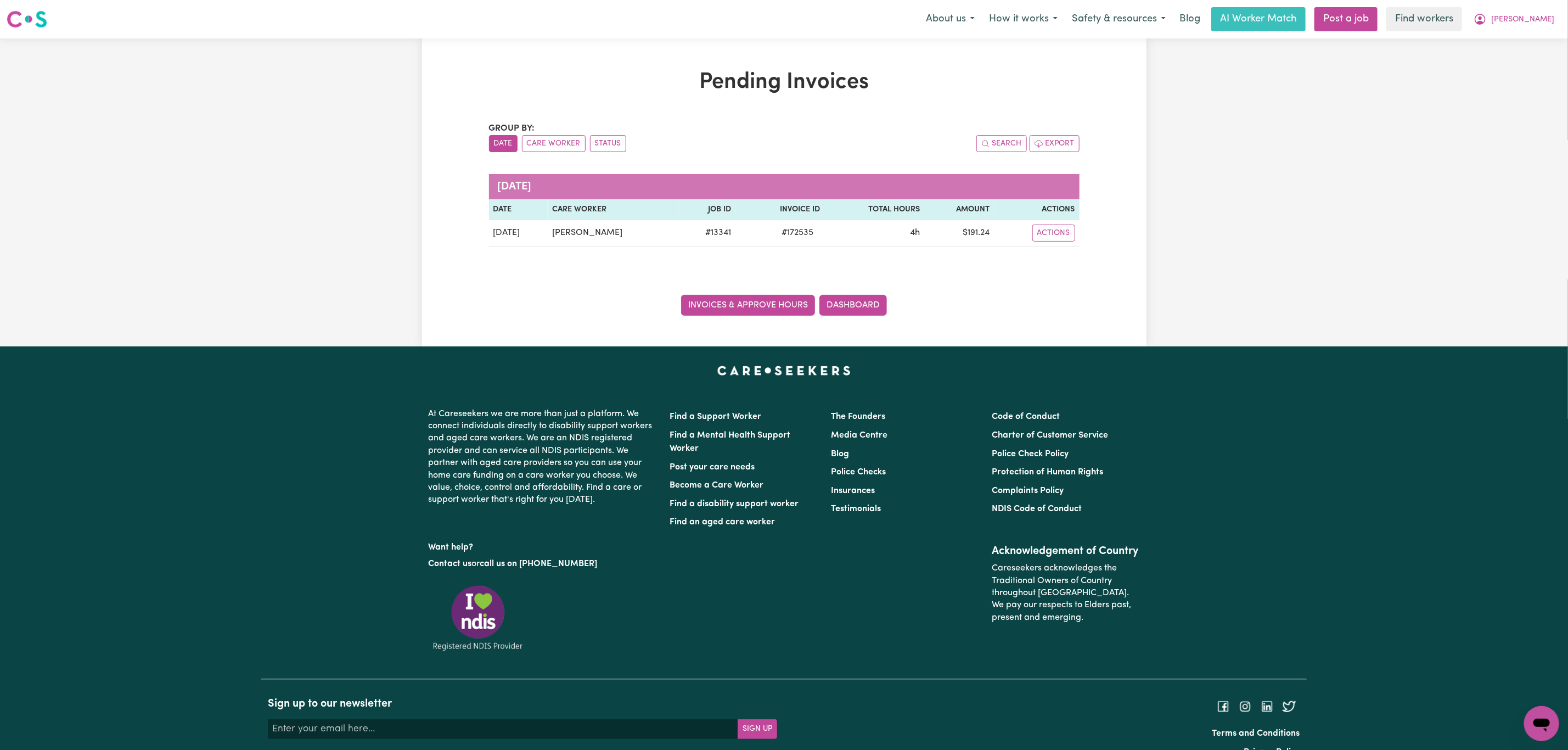
click at [791, 308] on link "Invoices & Approve Hours" at bounding box center [748, 305] width 134 height 21
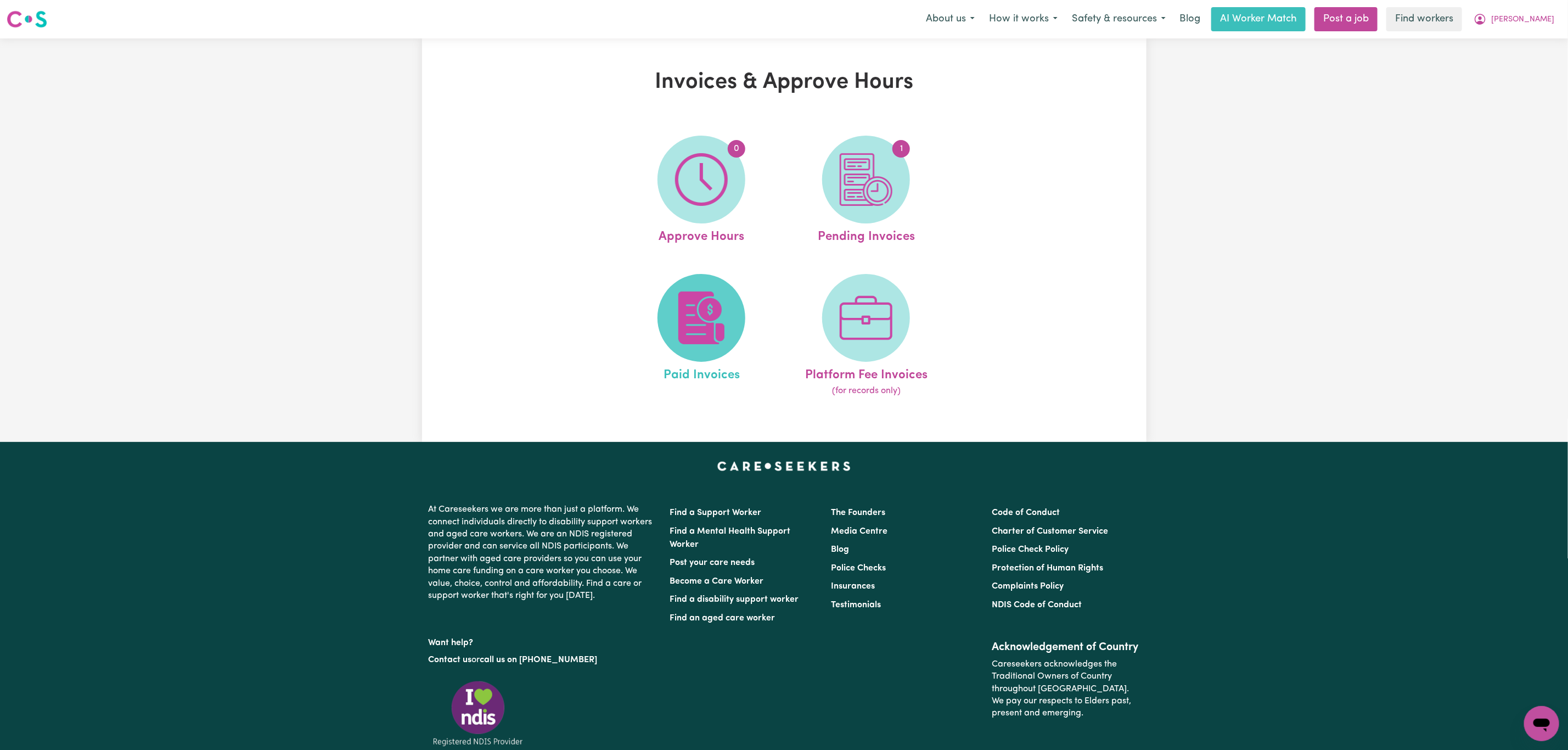
click at [718, 315] on img at bounding box center [701, 318] width 53 height 53
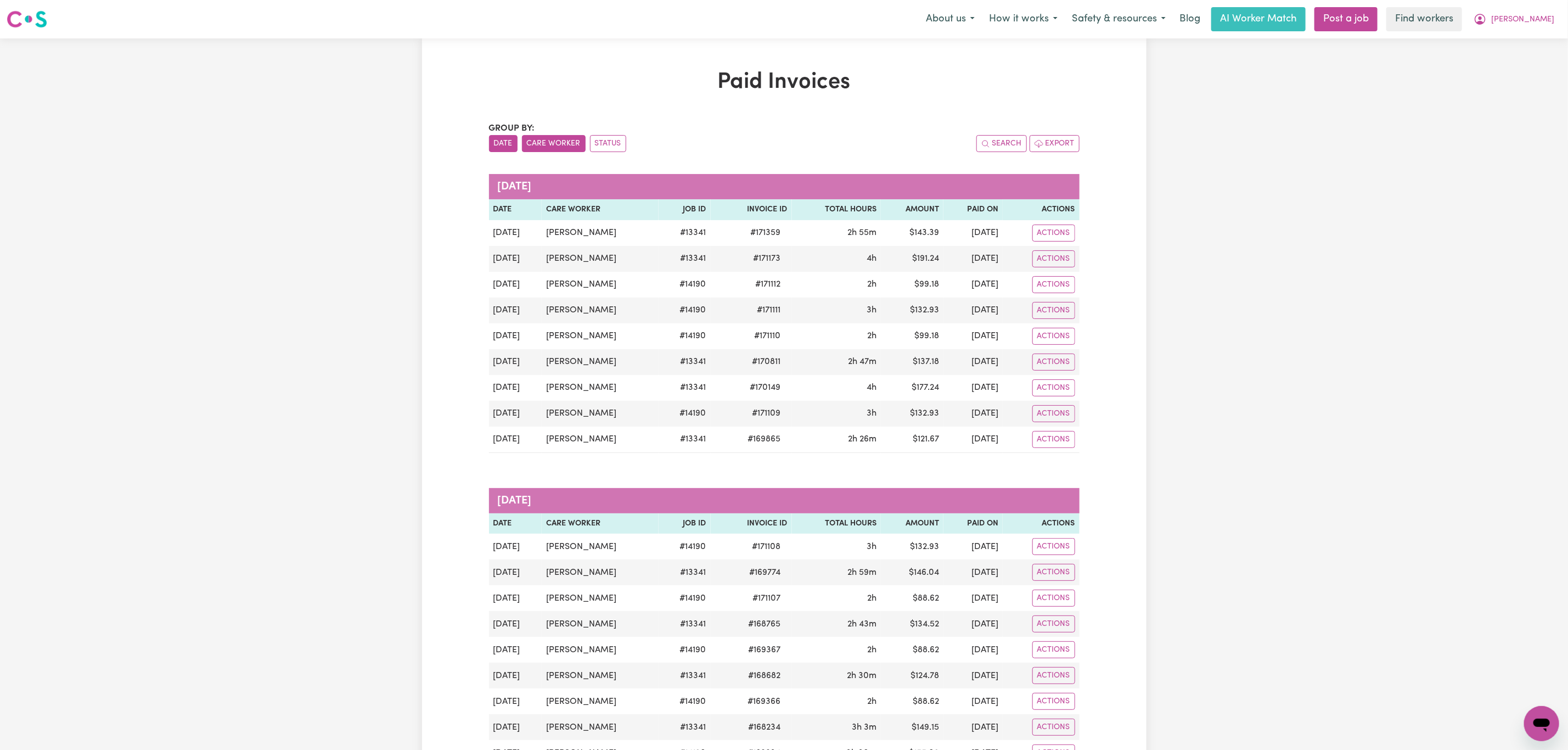
click at [548, 149] on button "Care Worker" at bounding box center [553, 144] width 64 height 17
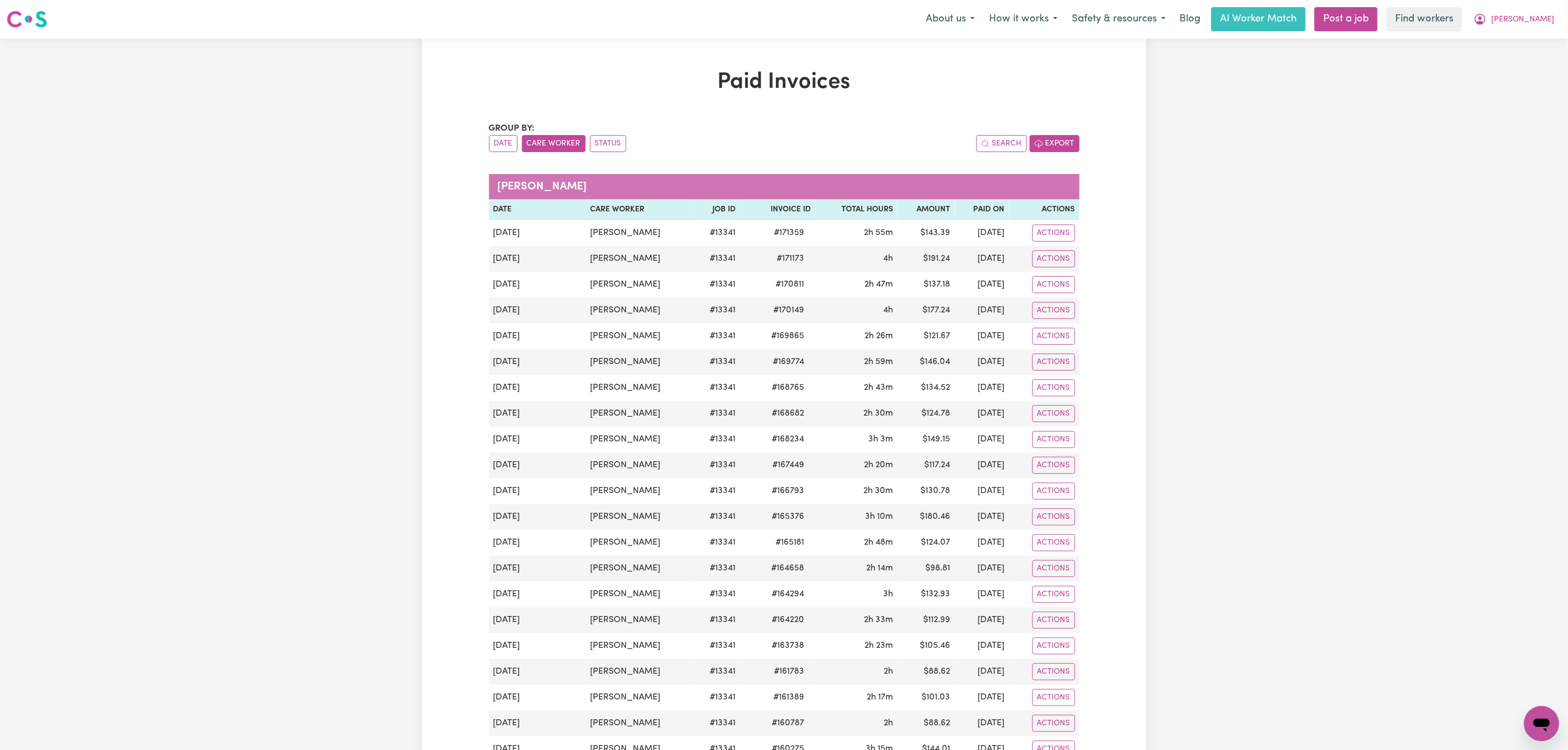
click at [1052, 142] on button "Export" at bounding box center [1054, 144] width 50 height 17
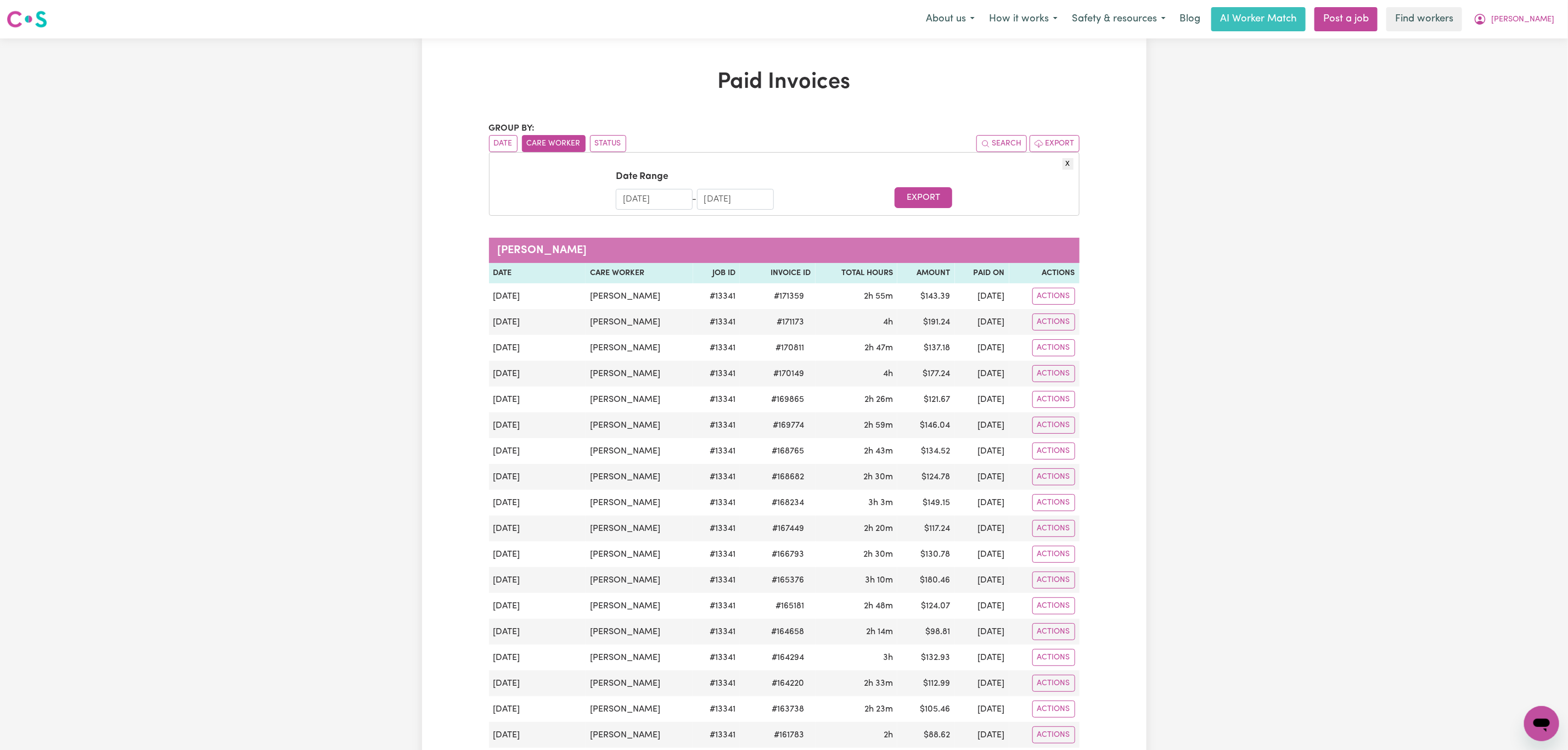
click at [656, 204] on input "[DATE]" at bounding box center [654, 199] width 77 height 21
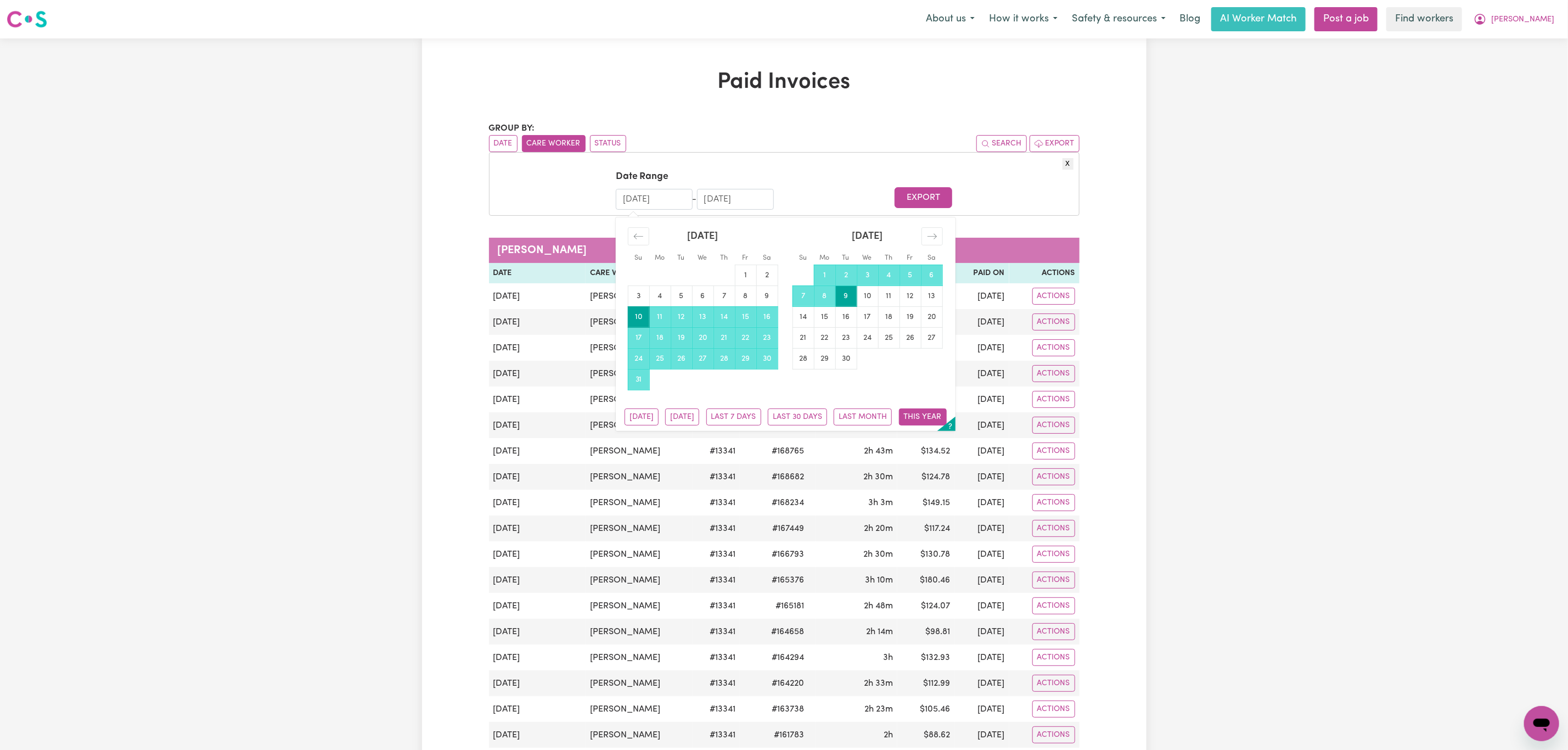
click at [939, 410] on button "This Year" at bounding box center [923, 417] width 47 height 17
type input "[DATE]"
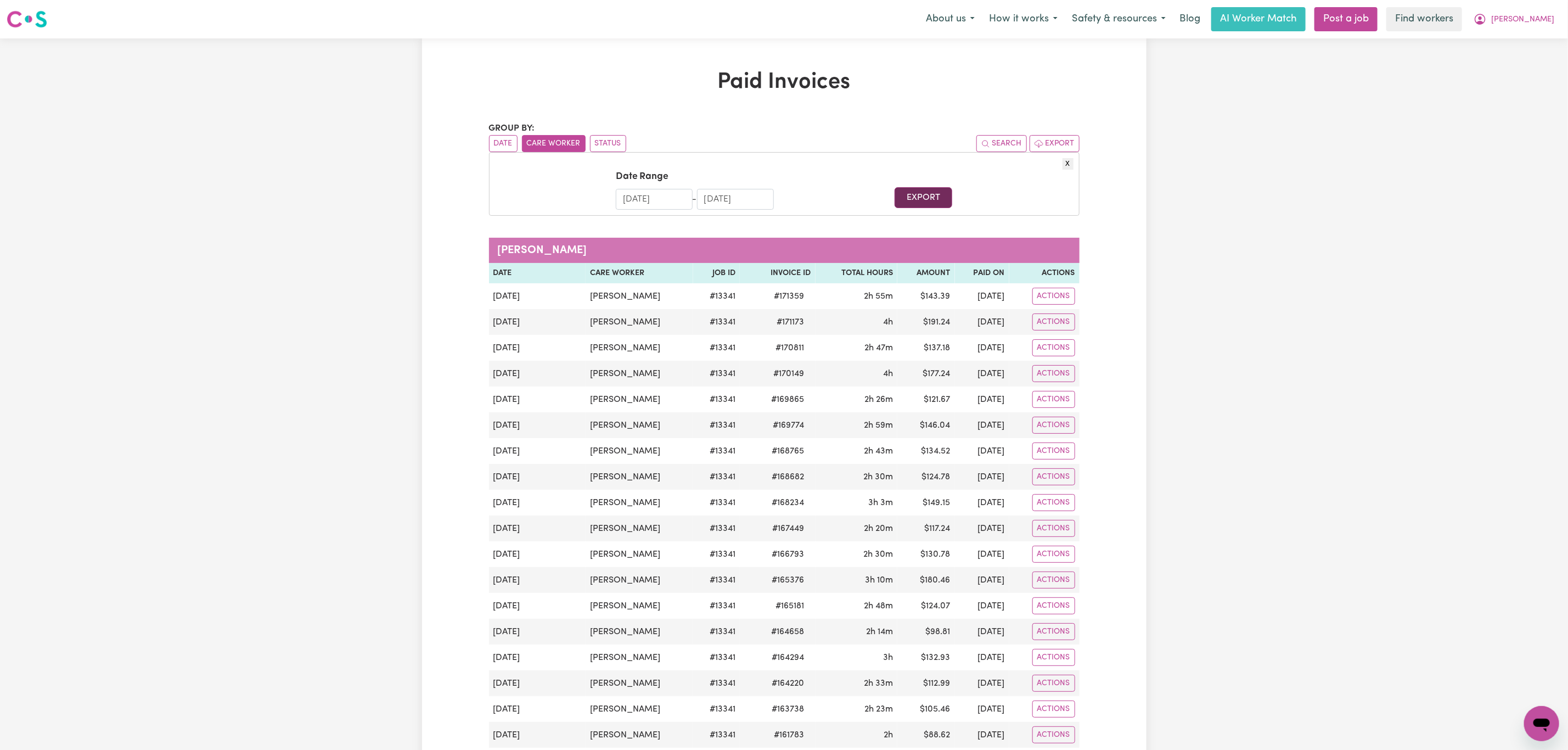
click at [923, 203] on button "Export" at bounding box center [923, 197] width 58 height 21
click at [1065, 167] on button "X" at bounding box center [1068, 164] width 11 height 12
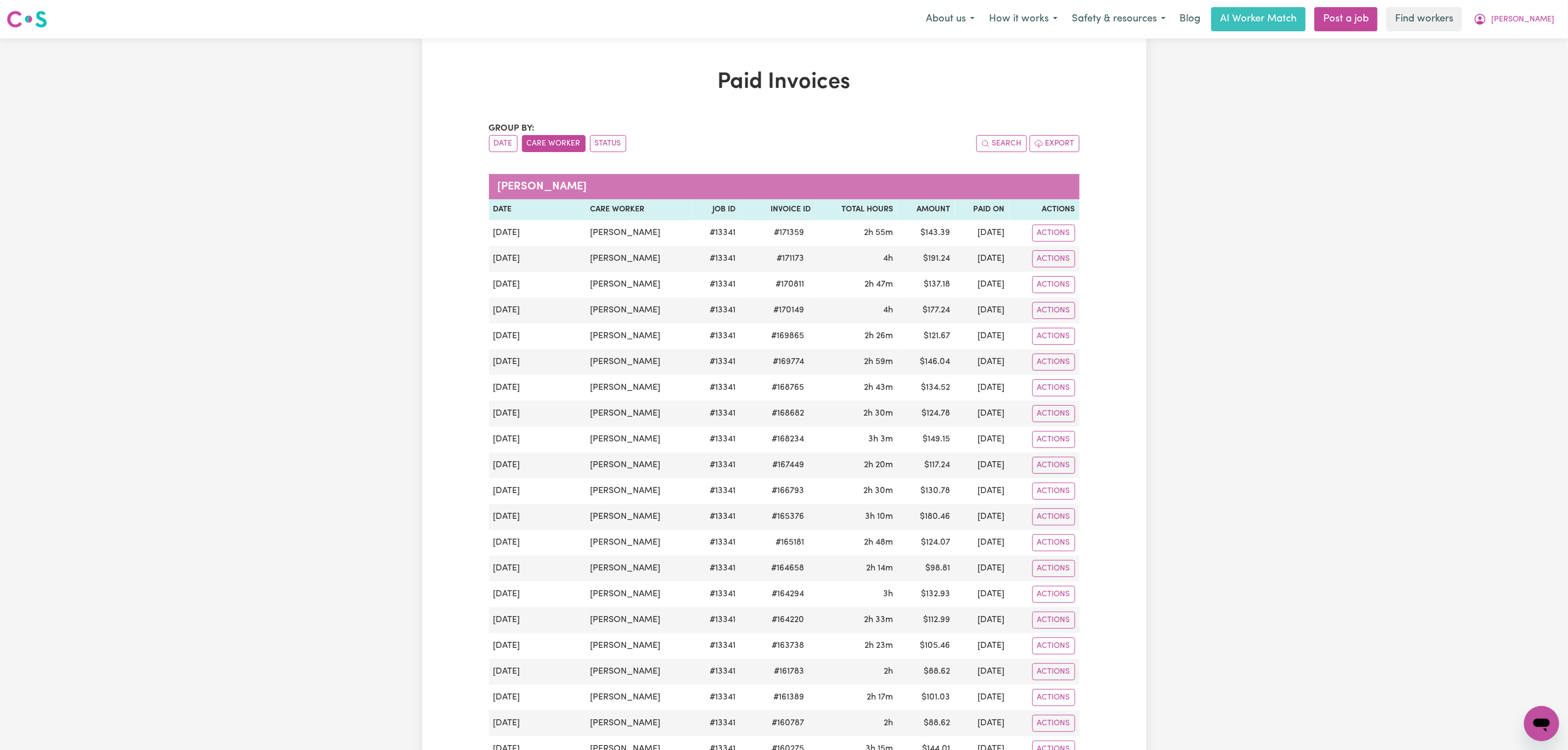
click at [911, 86] on h1 "Paid Invoices" at bounding box center [784, 82] width 590 height 26
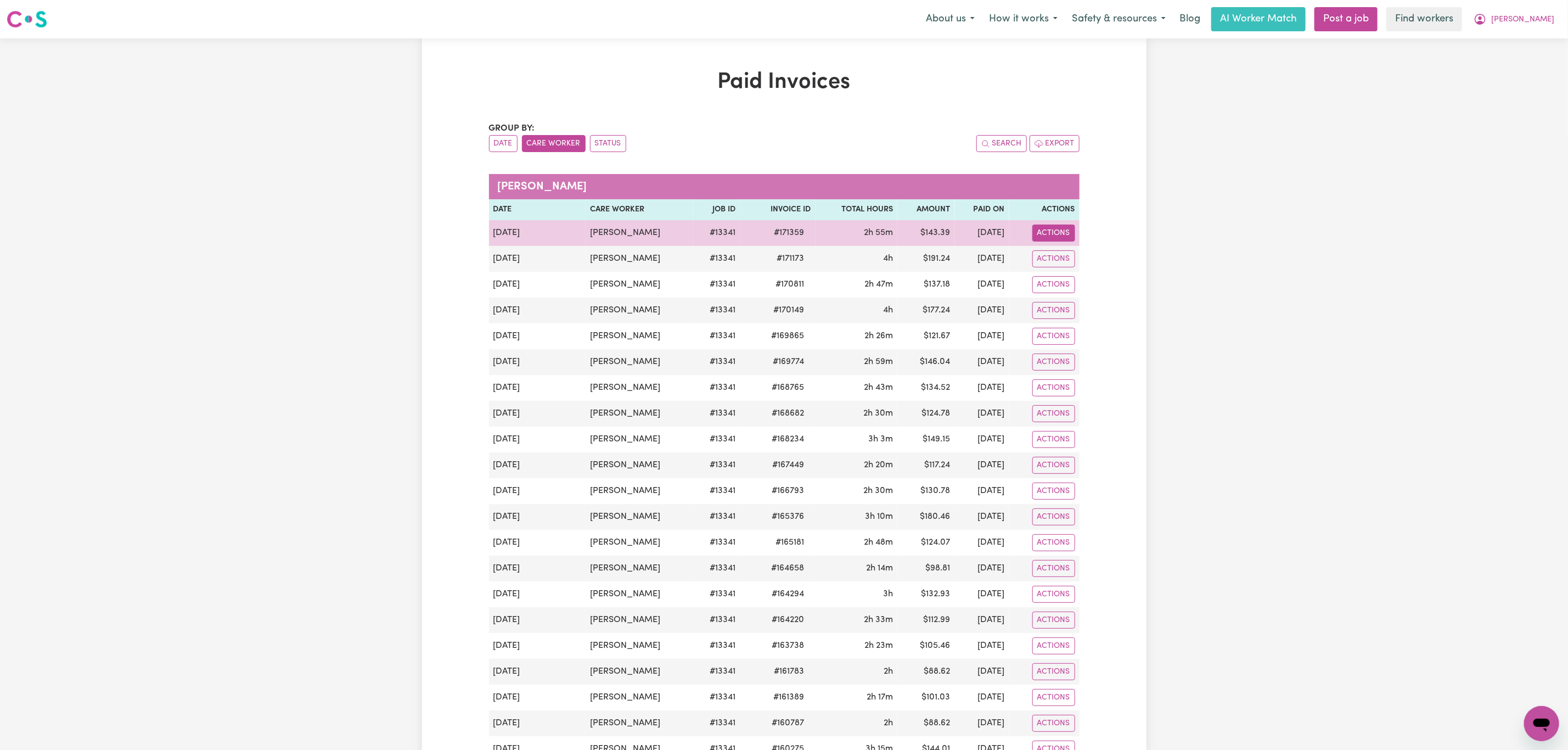
click at [1065, 236] on button "Actions" at bounding box center [1054, 233] width 43 height 17
click at [1074, 261] on link "Download Invoice" at bounding box center [1108, 259] width 155 height 22
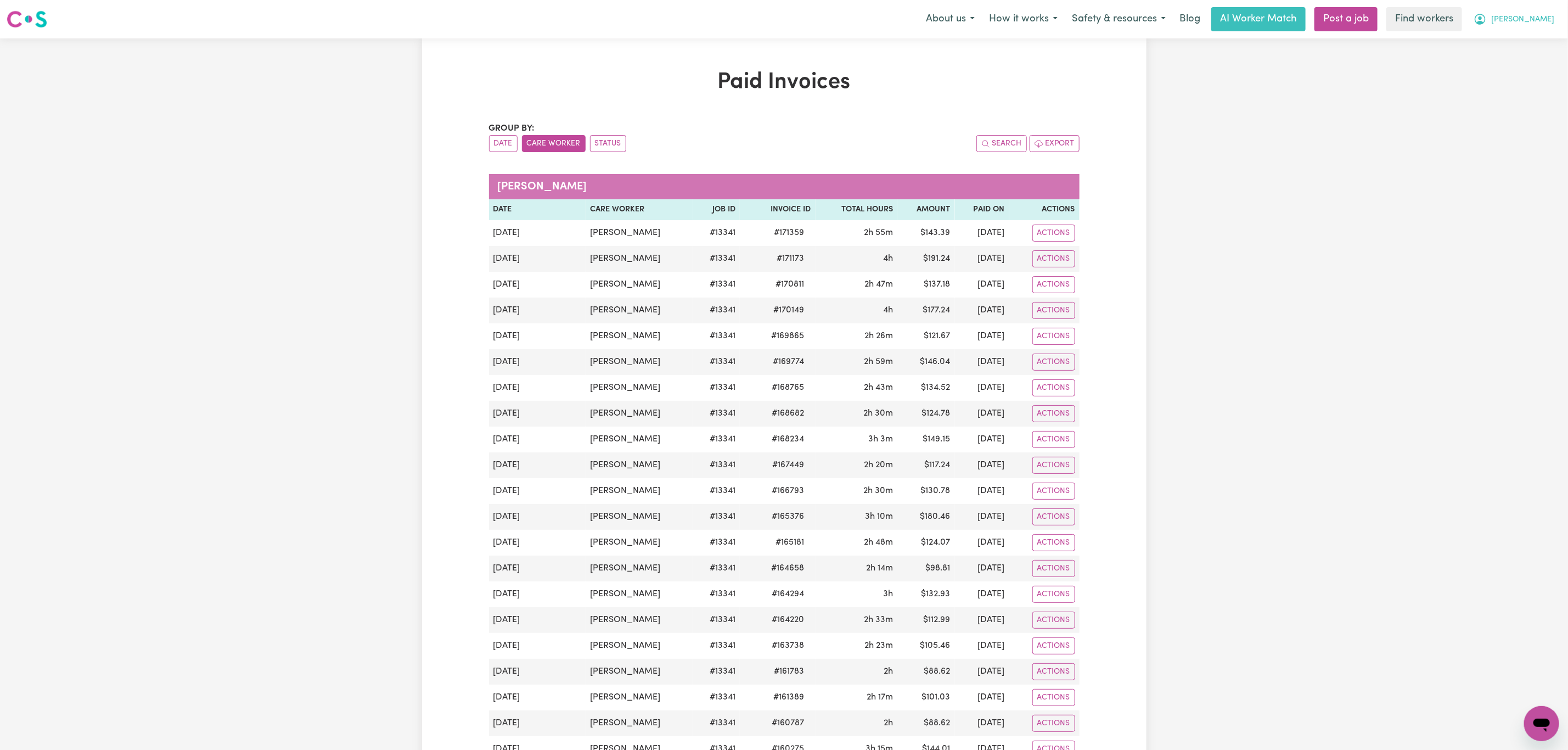
click at [1533, 22] on span "[PERSON_NAME]" at bounding box center [1523, 20] width 63 height 12
click at [1521, 54] on link "Logout" at bounding box center [1517, 63] width 86 height 21
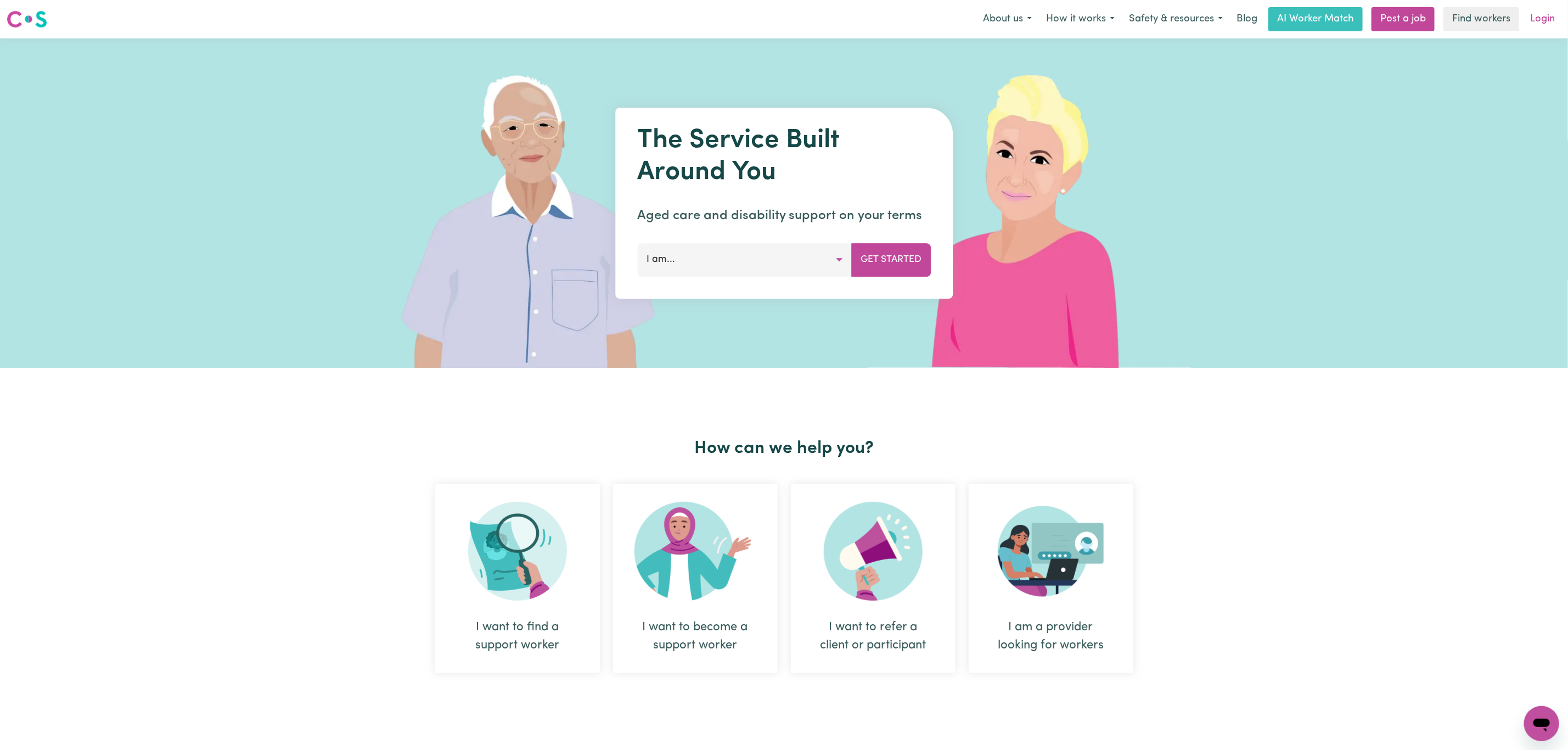
click at [1538, 22] on link "Login" at bounding box center [1542, 19] width 38 height 24
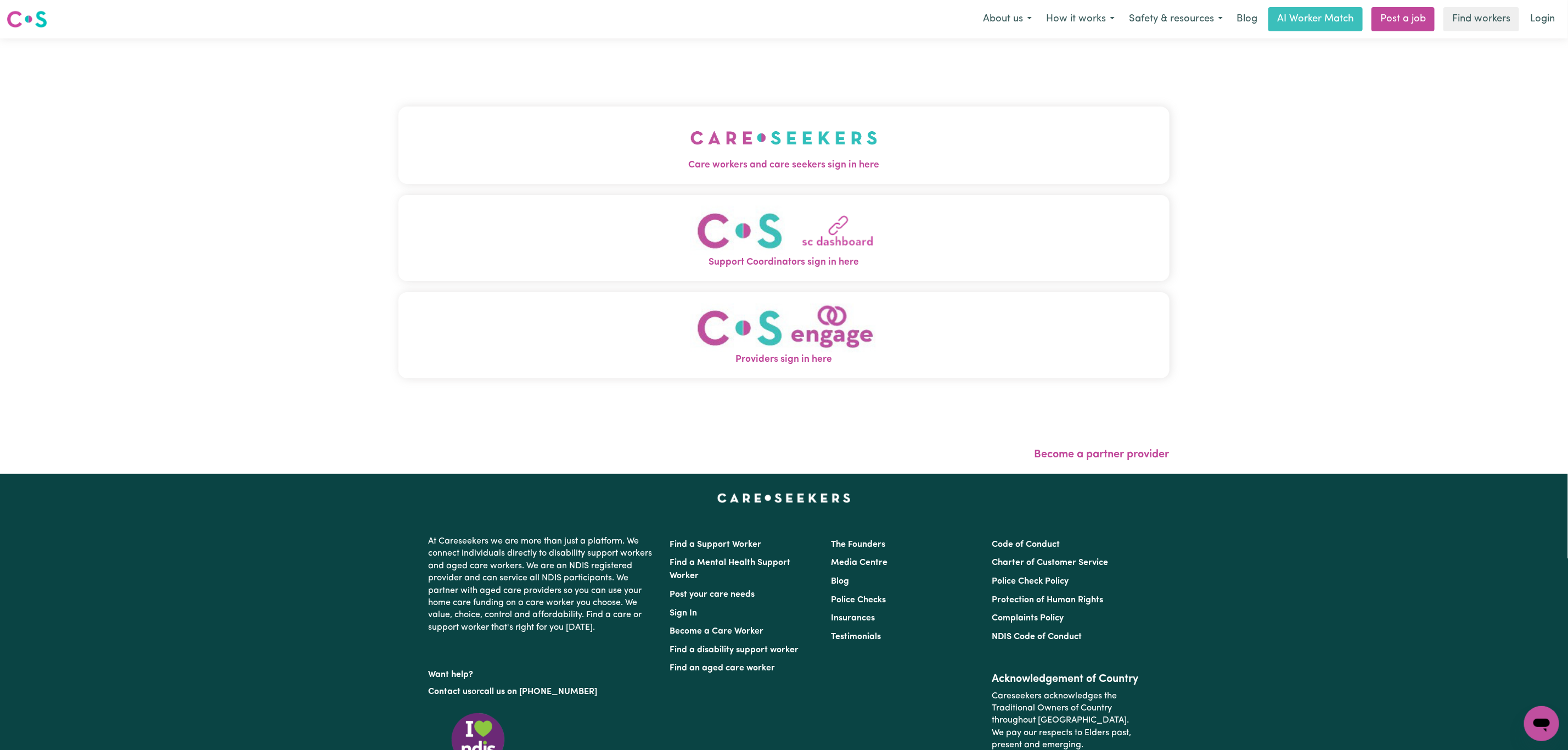
click at [425, 183] on button "Care workers and care seekers sign in here" at bounding box center [784, 145] width 771 height 77
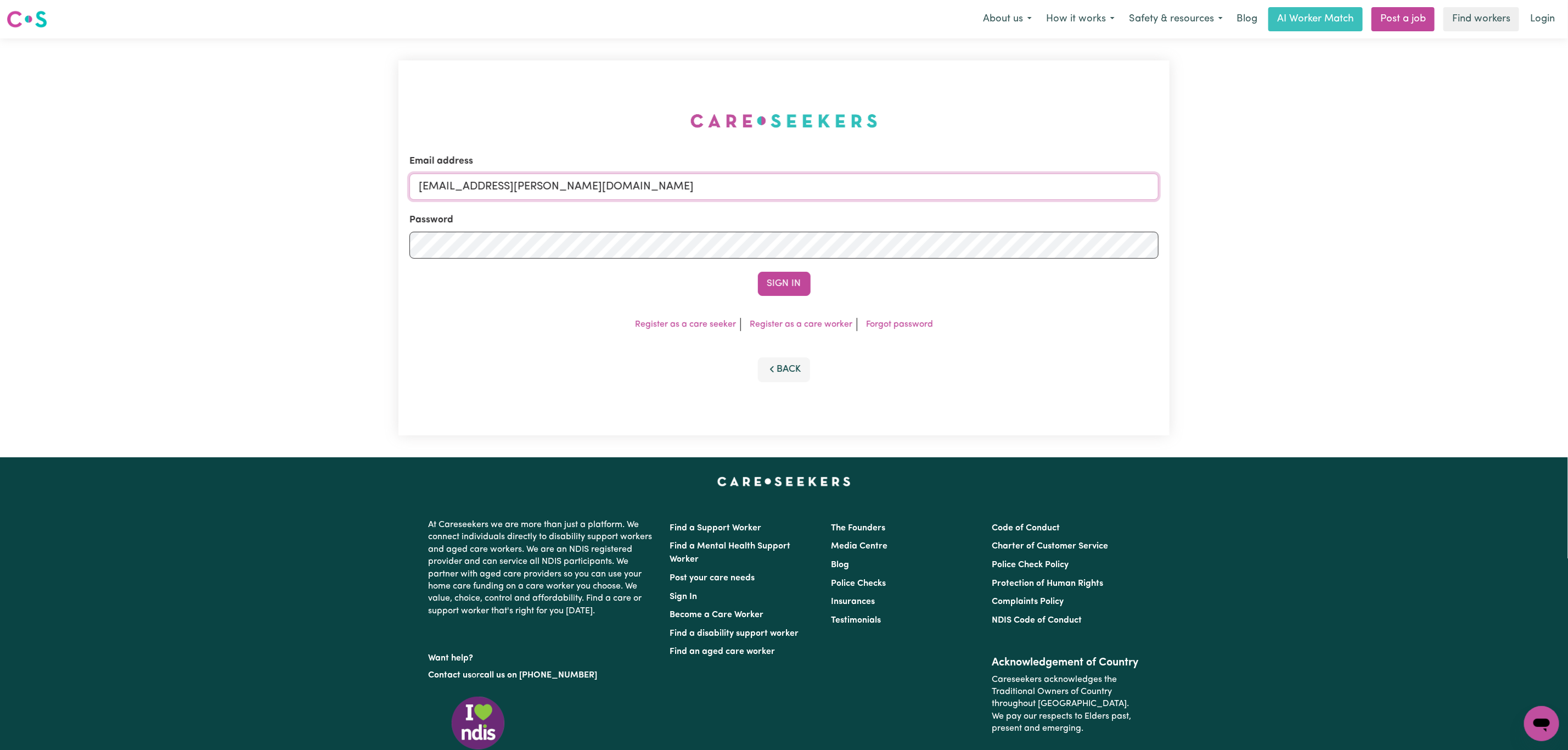
click at [484, 183] on input "[EMAIL_ADDRESS][PERSON_NAME][DOMAIN_NAME]" at bounding box center [784, 186] width 749 height 26
drag, startPoint x: 476, startPoint y: 186, endPoint x: 918, endPoint y: 188, distance: 442.0
click at [918, 188] on input "[EMAIL_ADDRESS][PERSON_NAME][DOMAIN_NAME]" at bounding box center [784, 186] width 749 height 26
drag, startPoint x: 475, startPoint y: 186, endPoint x: 596, endPoint y: 189, distance: 121.0
click at [596, 189] on input "superuser~mich" at bounding box center [784, 186] width 749 height 26
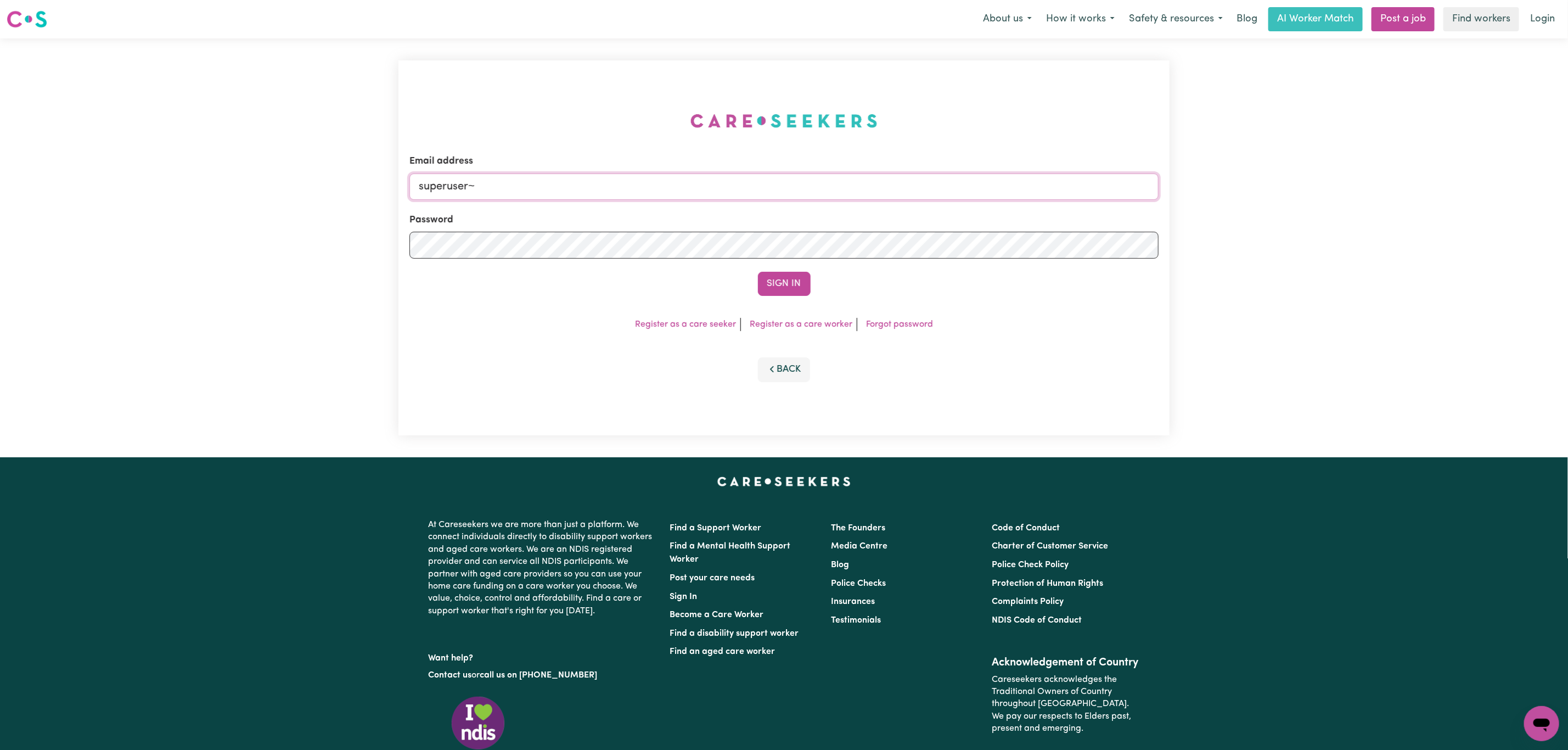
paste input "[EMAIL_ADDRESS][DOMAIN_NAME]"
type input "[EMAIL_ADDRESS][DOMAIN_NAME]"
click at [758, 272] on button "Sign In" at bounding box center [784, 284] width 53 height 24
